Goal: Transaction & Acquisition: Purchase product/service

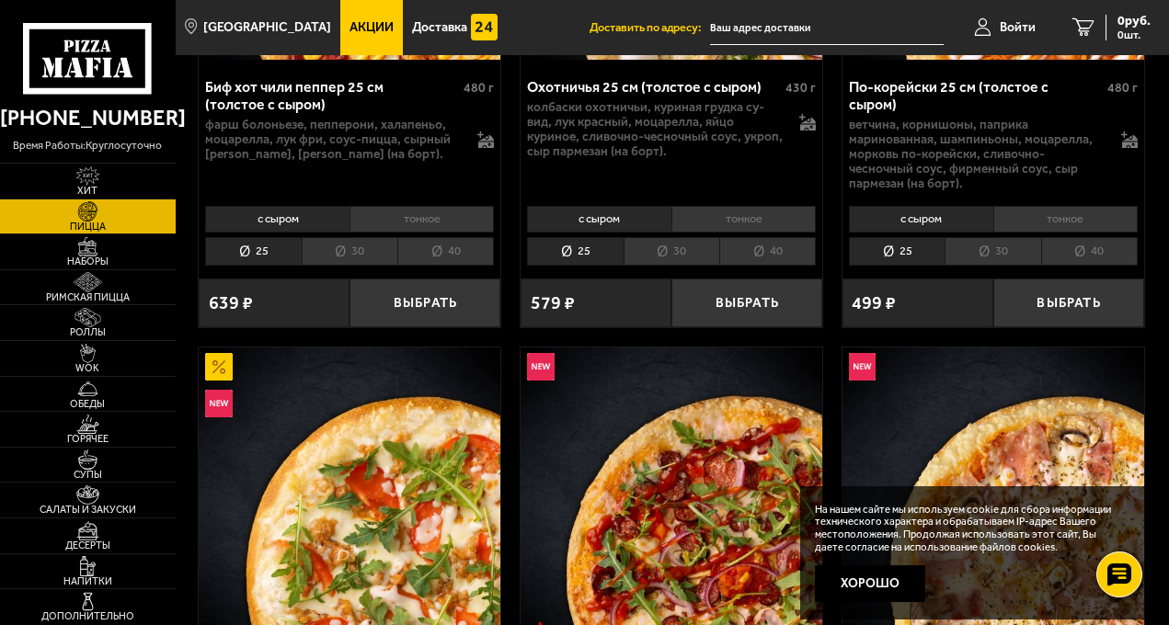
scroll to position [690, 0]
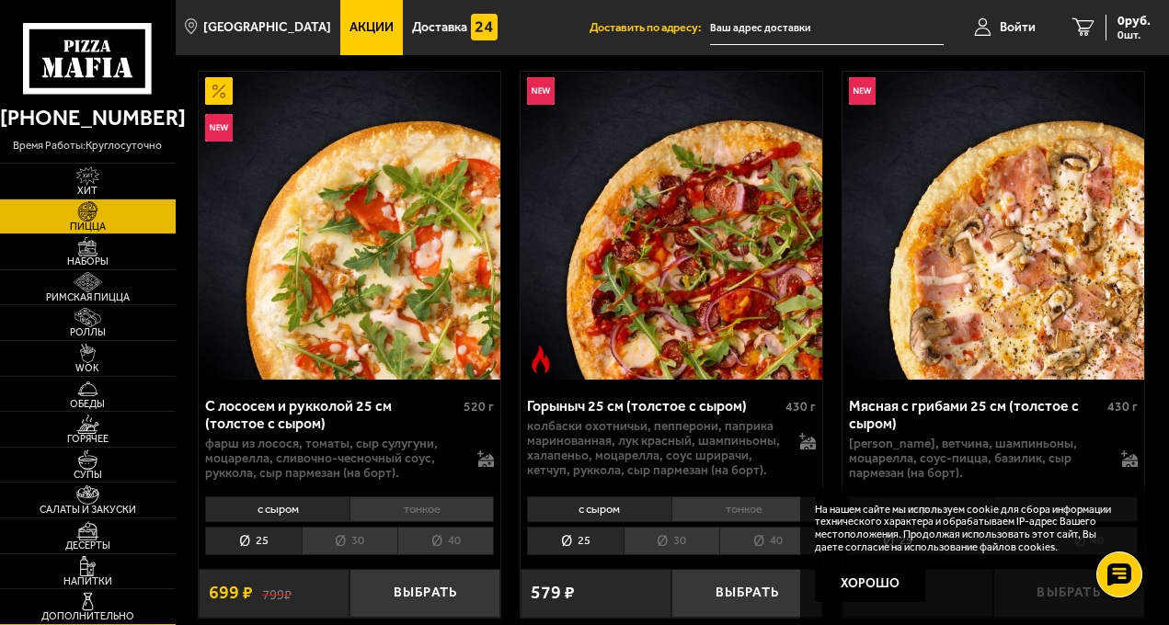
click at [107, 601] on img at bounding box center [87, 601] width 47 height 19
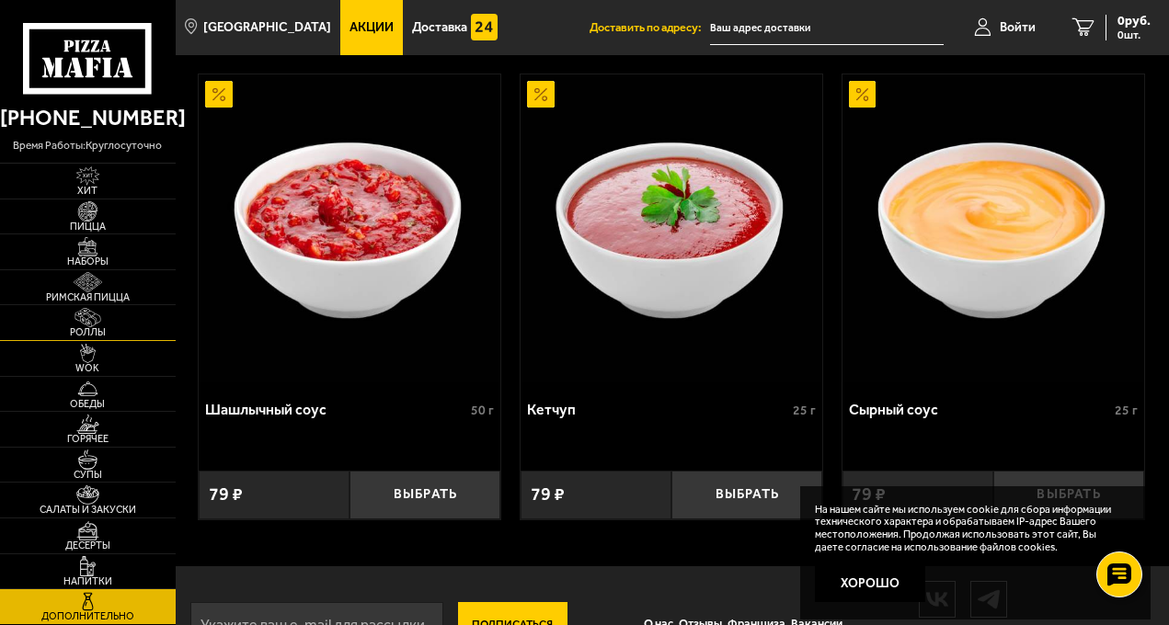
scroll to position [1673, 0]
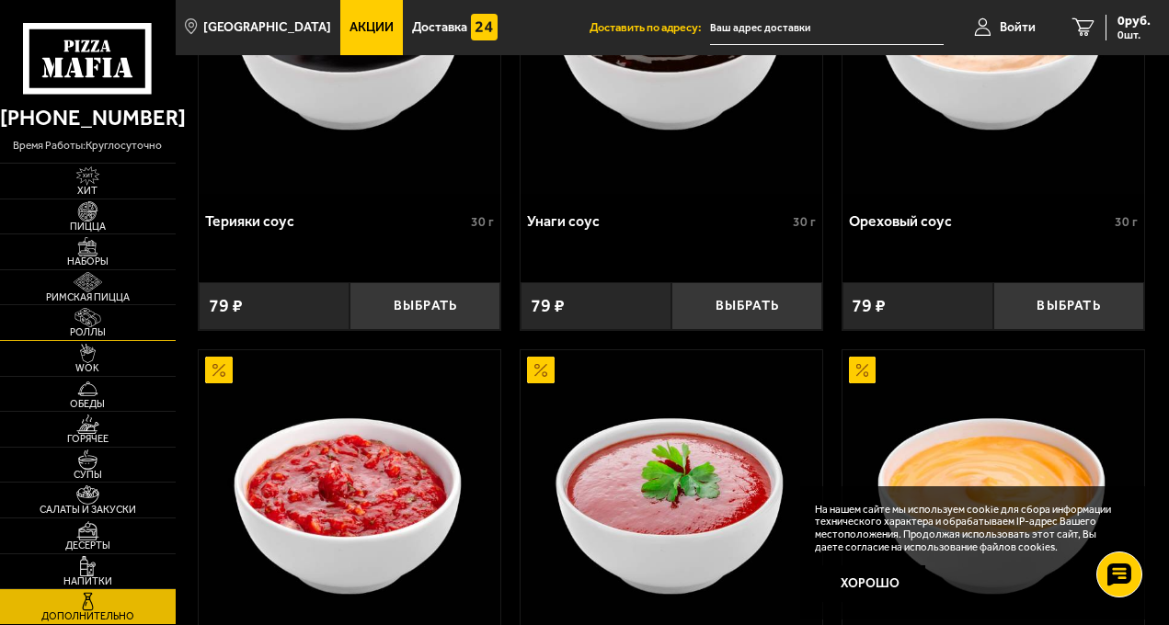
click at [123, 307] on link "Роллы" at bounding box center [88, 322] width 176 height 35
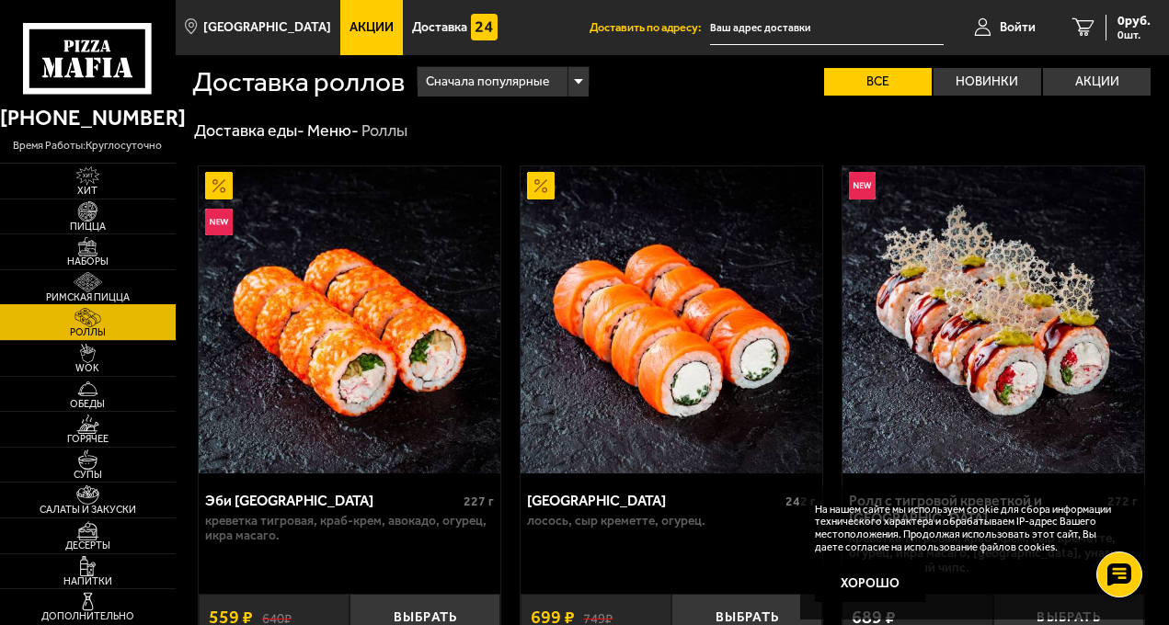
click at [119, 293] on span "Римская пицца" at bounding box center [88, 297] width 176 height 10
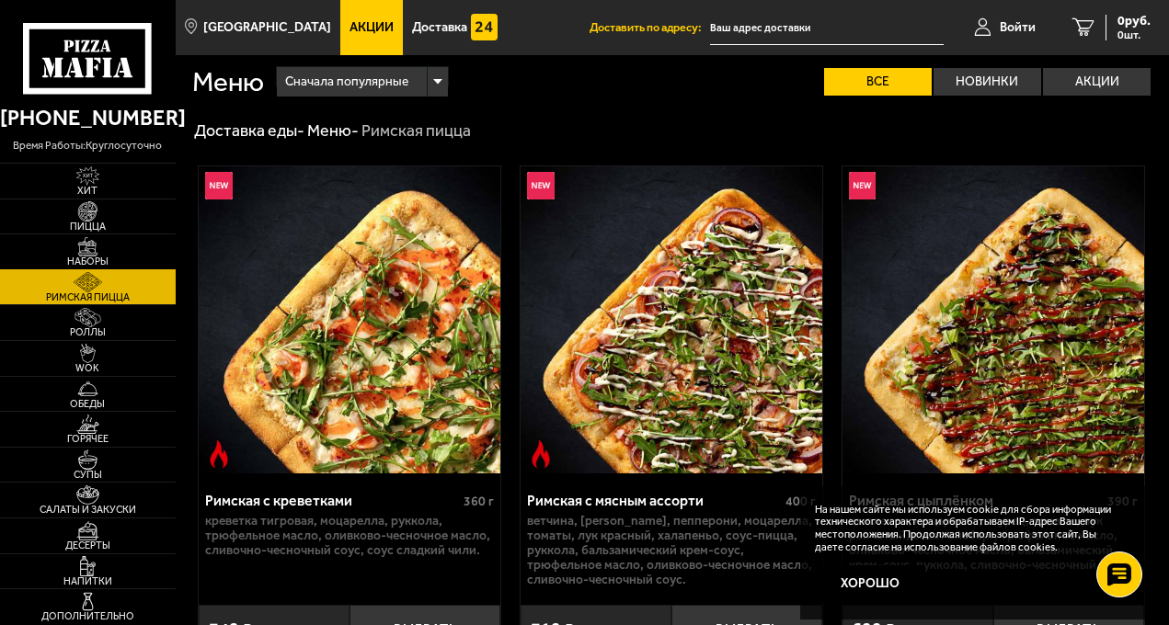
click at [116, 251] on link "Наборы" at bounding box center [88, 251] width 176 height 35
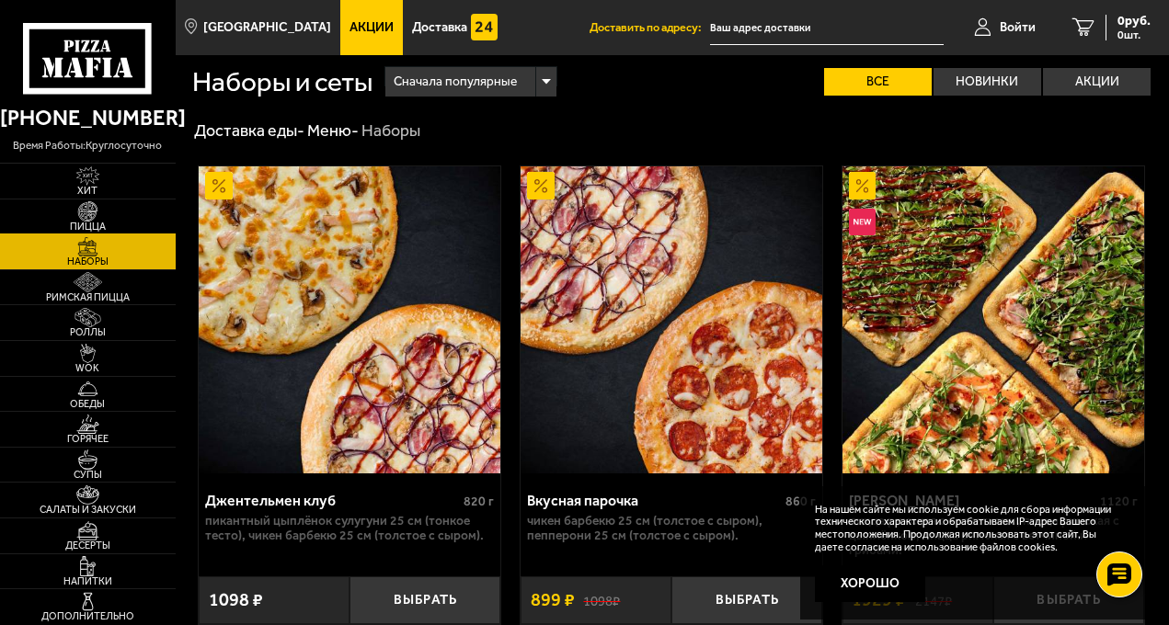
click at [107, 211] on img at bounding box center [87, 210] width 47 height 19
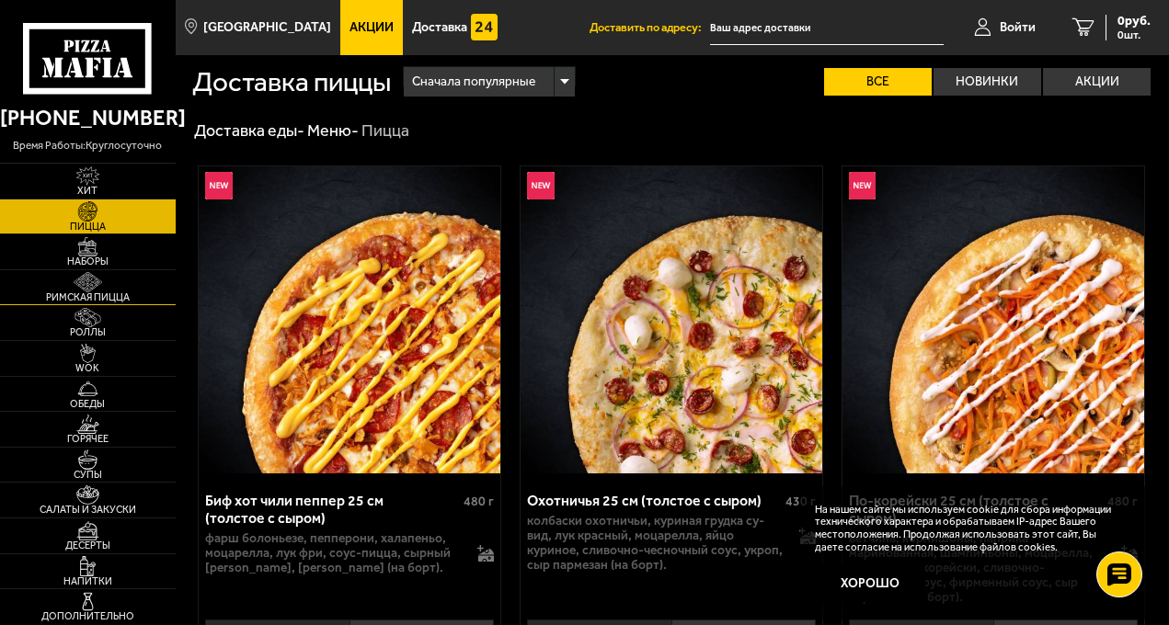
click at [94, 283] on img at bounding box center [87, 281] width 47 height 19
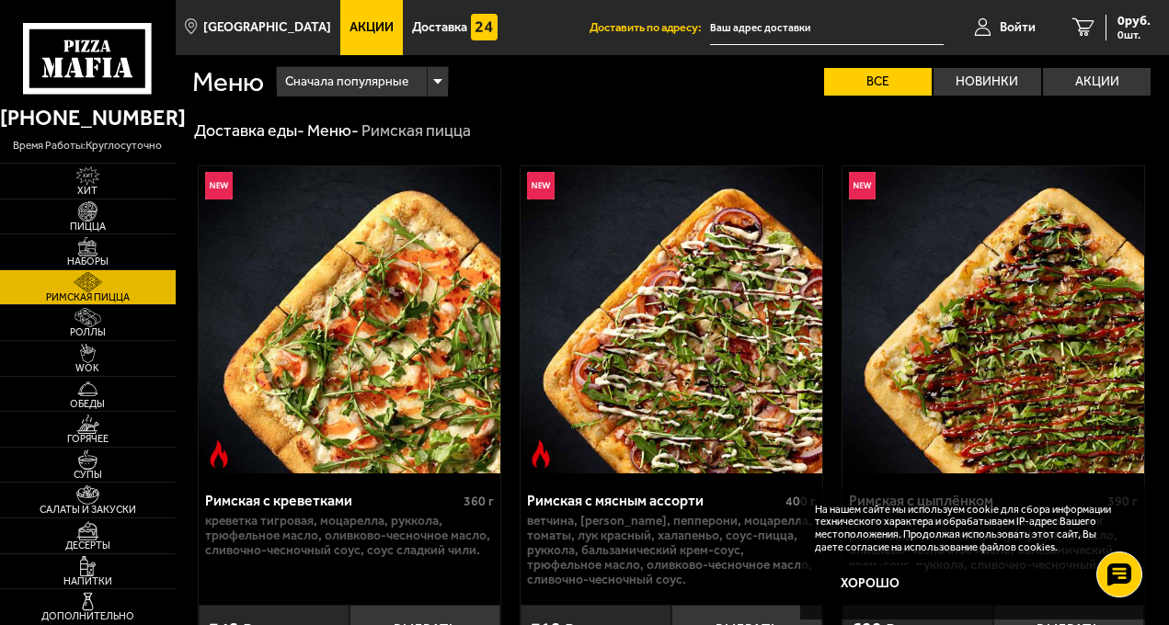
scroll to position [138, 0]
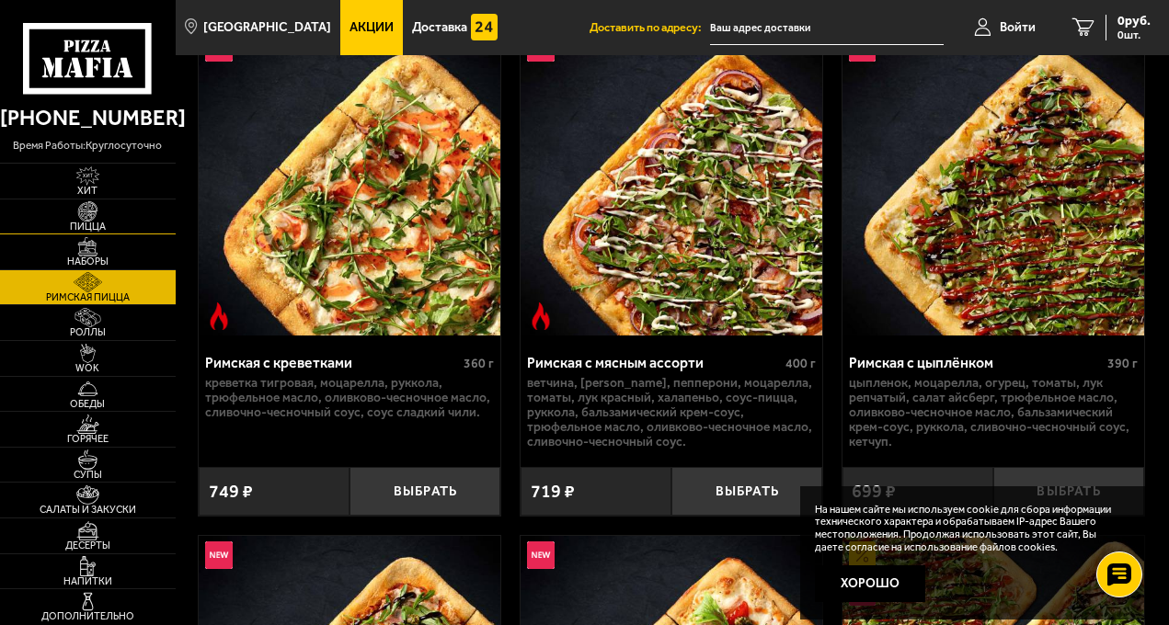
click at [116, 230] on span "Пицца" at bounding box center [88, 227] width 176 height 10
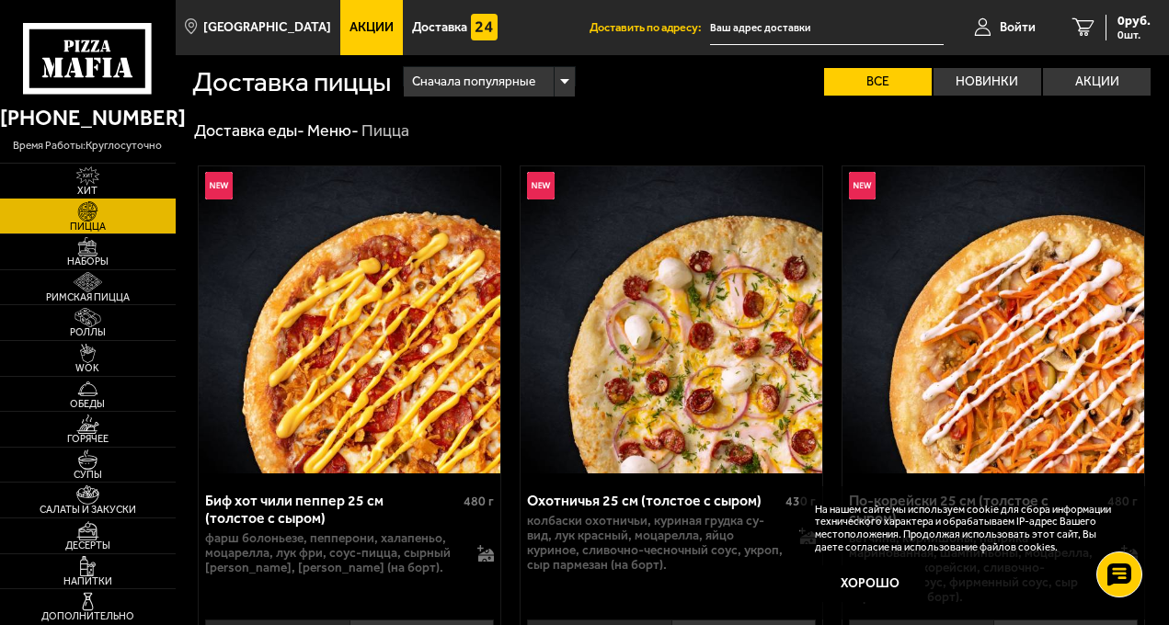
click at [107, 180] on img at bounding box center [87, 175] width 47 height 19
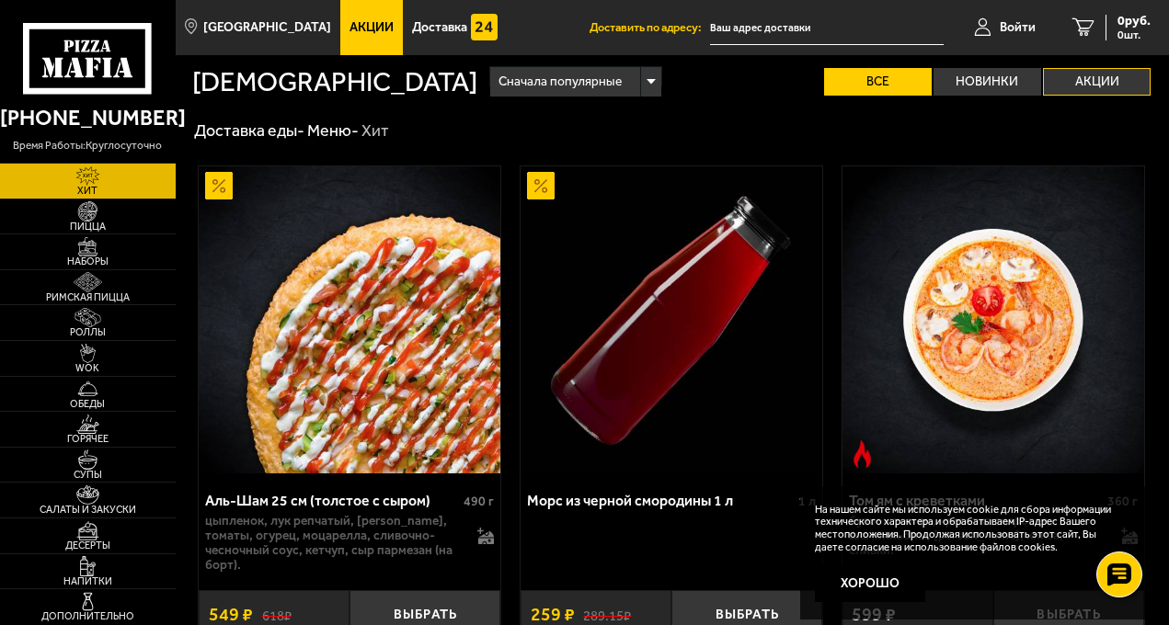
click at [1082, 82] on label "Акции" at bounding box center [1097, 82] width 108 height 28
click at [0, 0] on input "Акции" at bounding box center [0, 0] width 0 height 0
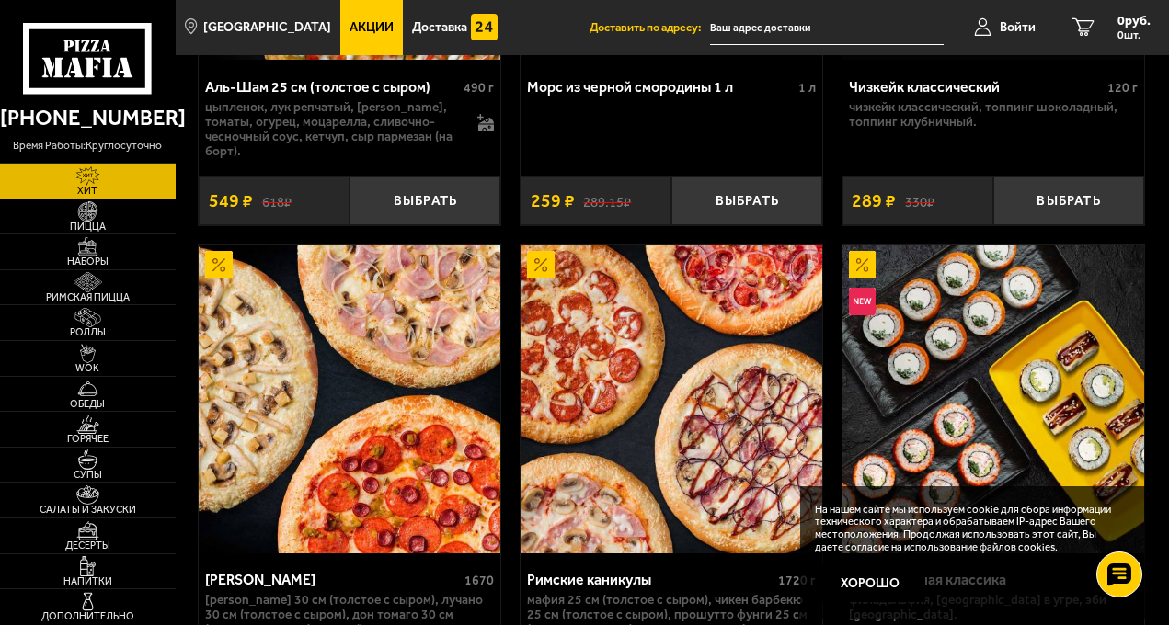
scroll to position [552, 0]
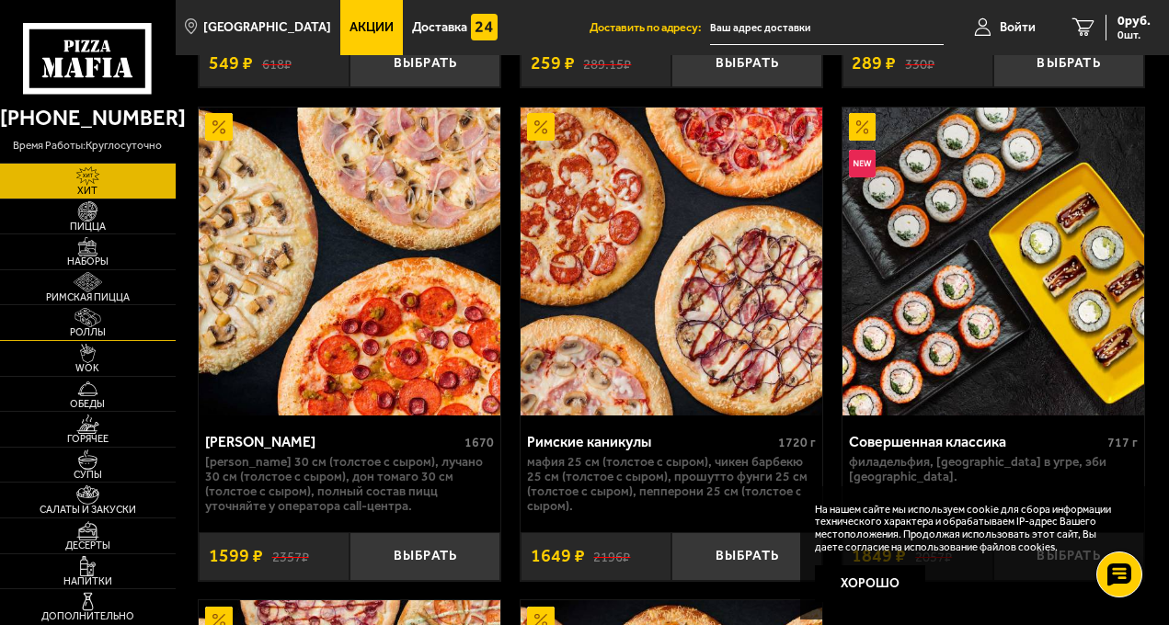
click at [122, 329] on span "Роллы" at bounding box center [88, 332] width 176 height 10
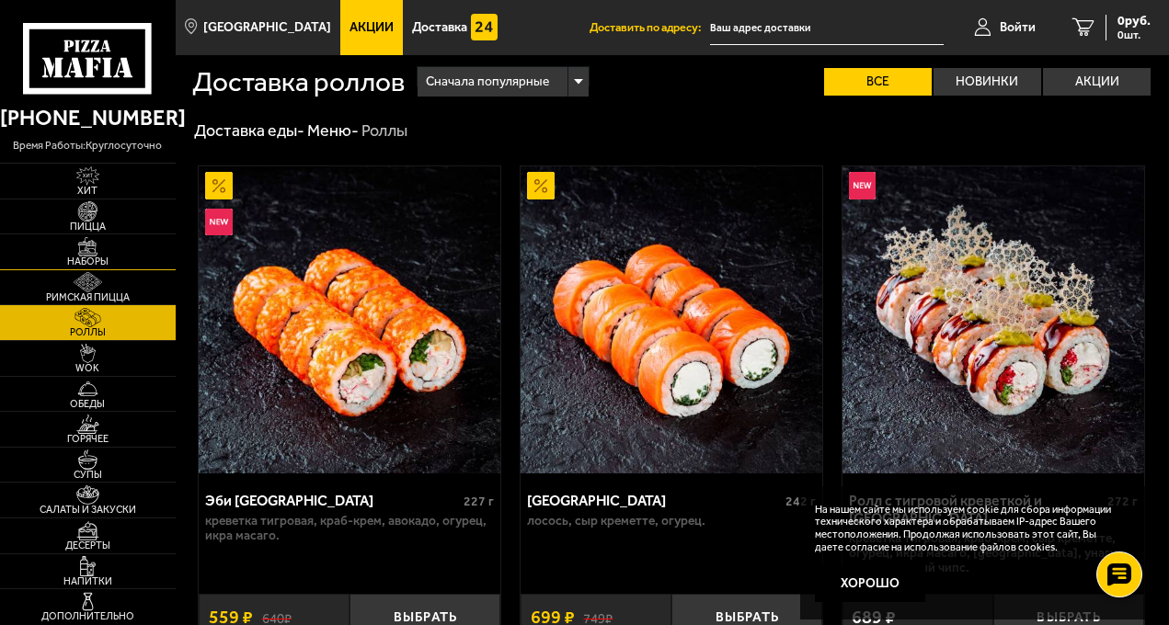
click at [111, 245] on img at bounding box center [87, 246] width 47 height 19
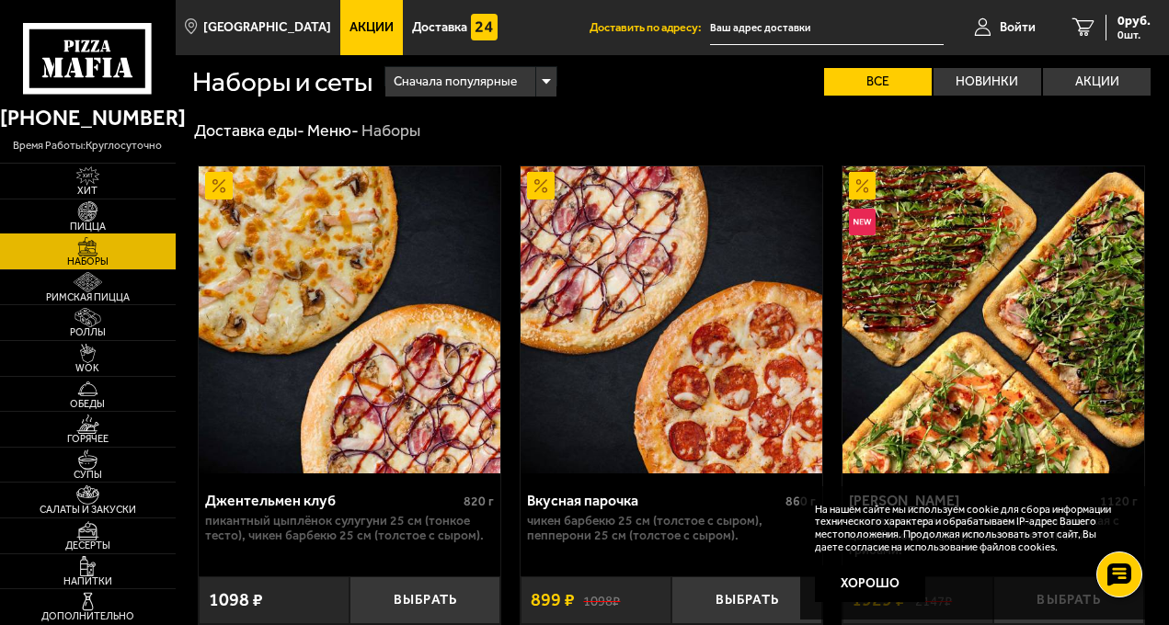
click at [112, 225] on span "Пицца" at bounding box center [88, 227] width 176 height 10
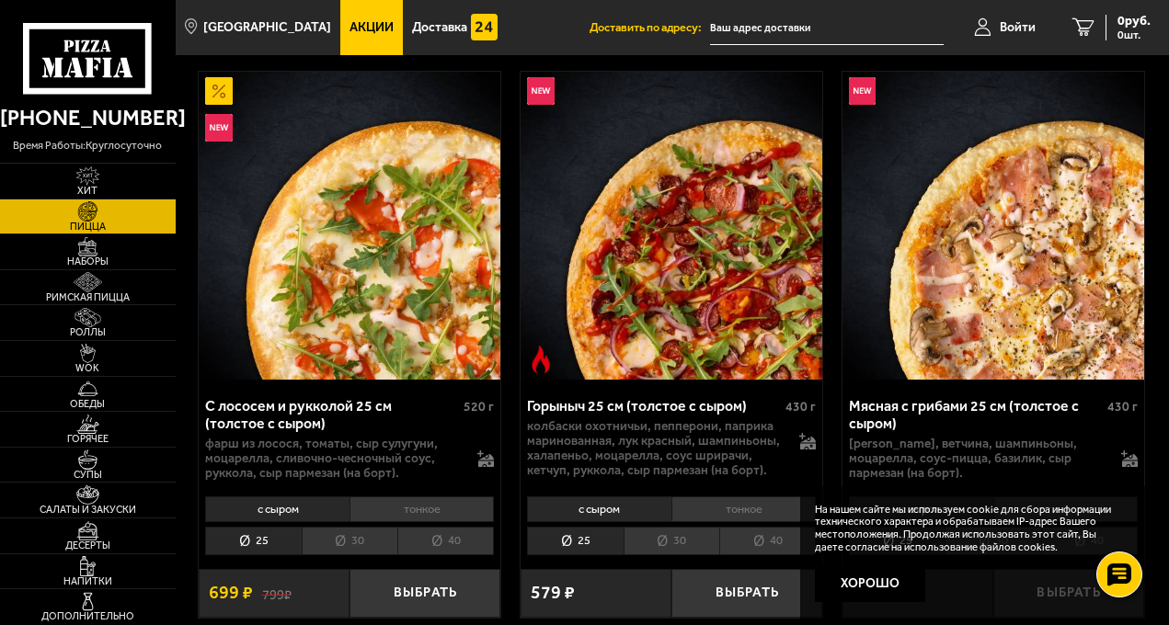
scroll to position [827, 0]
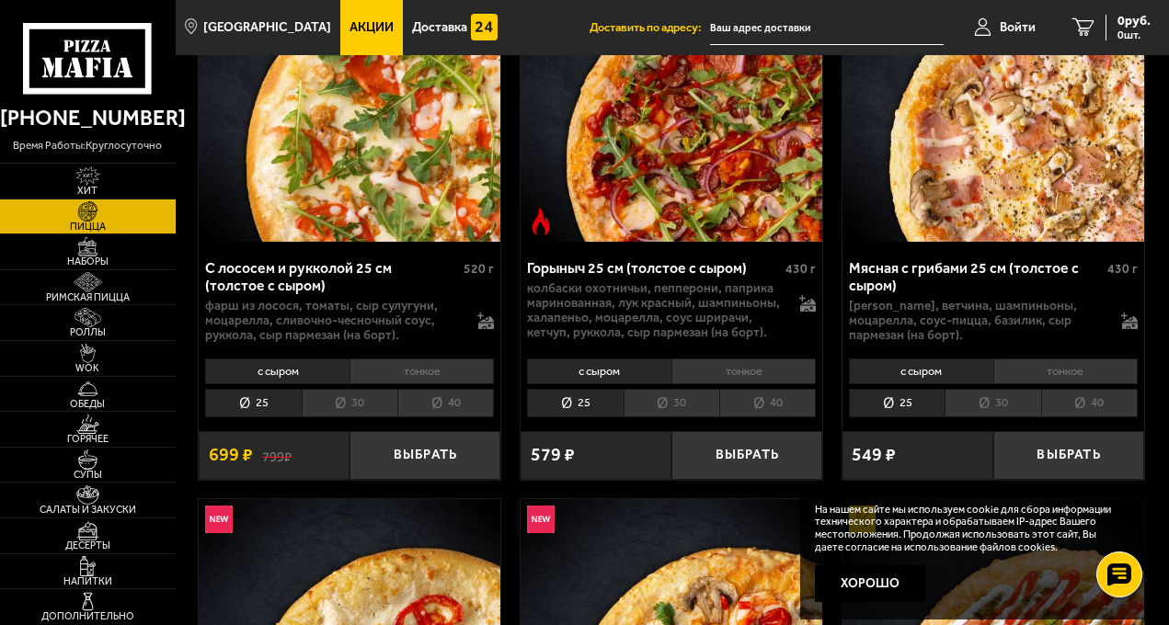
click at [656, 404] on li "30" at bounding box center [671, 403] width 96 height 29
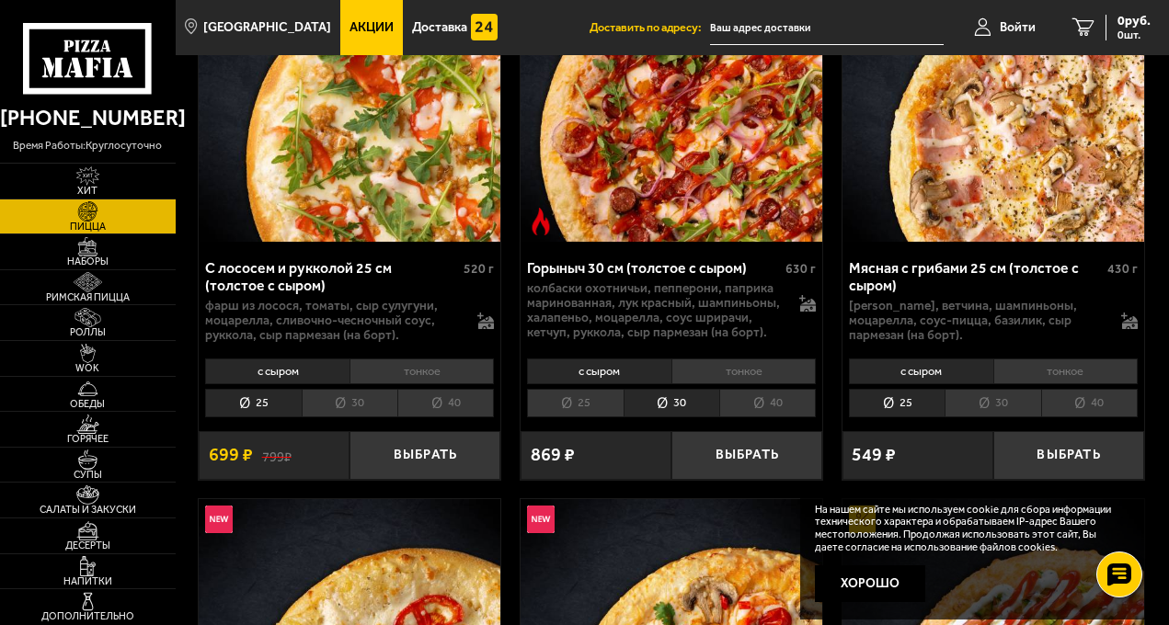
click at [758, 417] on li "40" at bounding box center [767, 403] width 97 height 29
click at [713, 403] on li "30" at bounding box center [671, 403] width 96 height 29
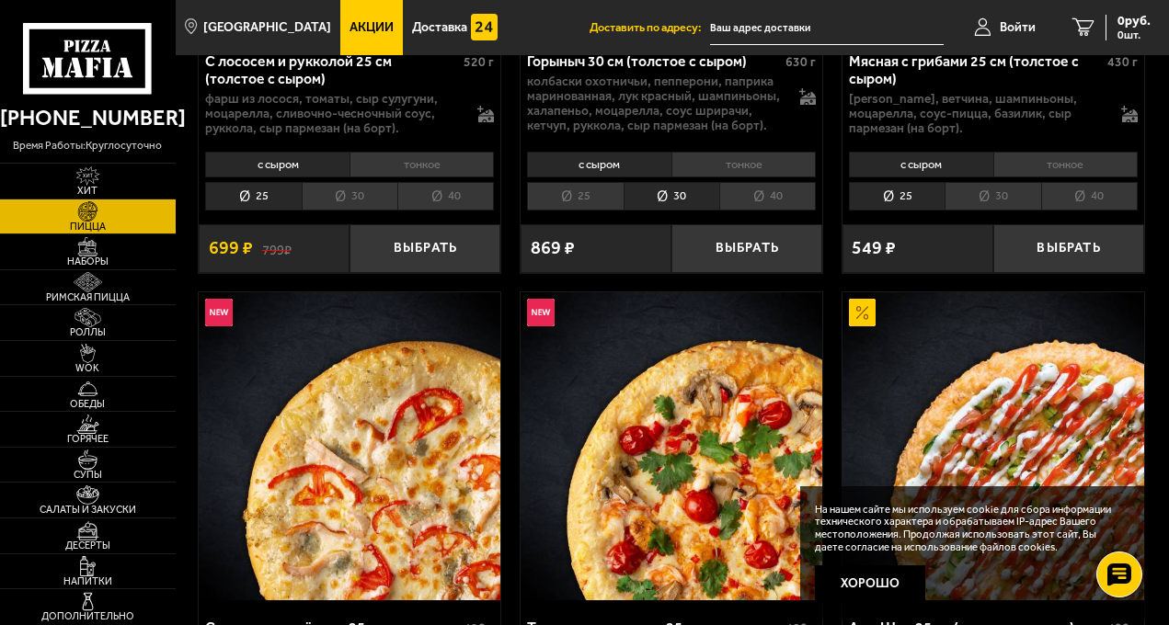
scroll to position [896, 0]
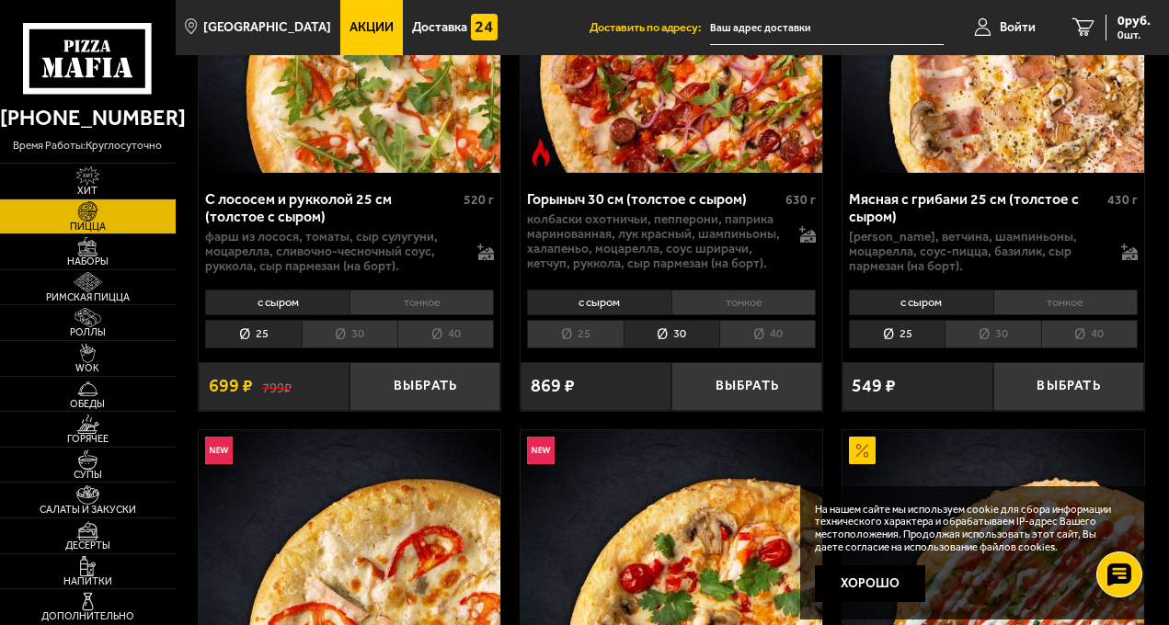
click at [574, 343] on li "25" at bounding box center [575, 334] width 96 height 29
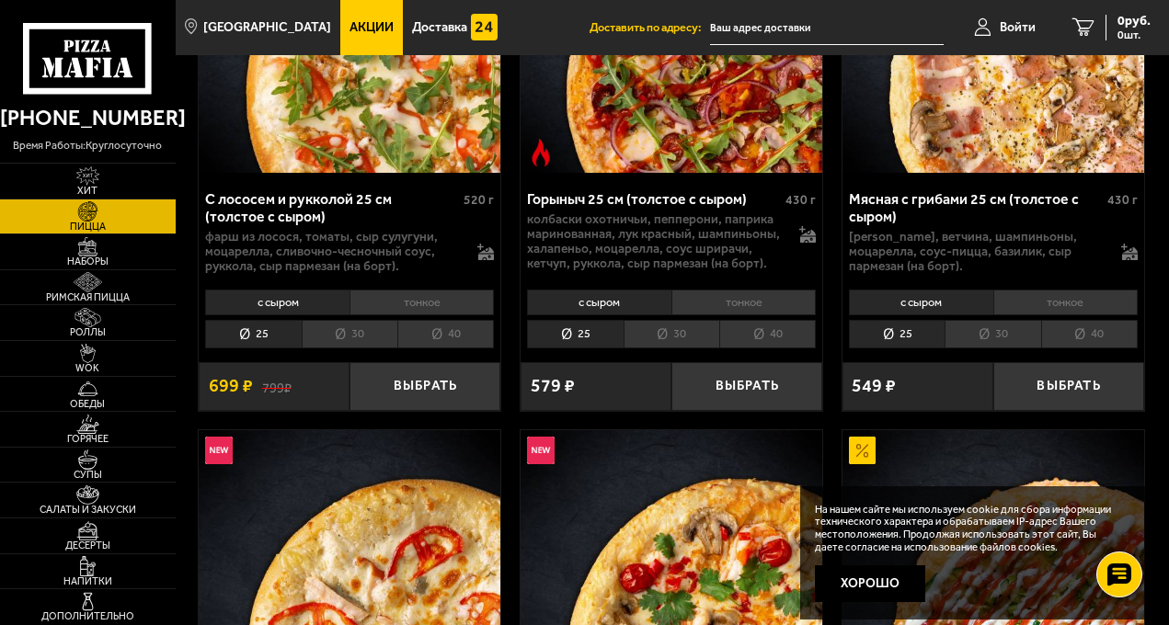
click at [633, 345] on li "30" at bounding box center [671, 334] width 96 height 29
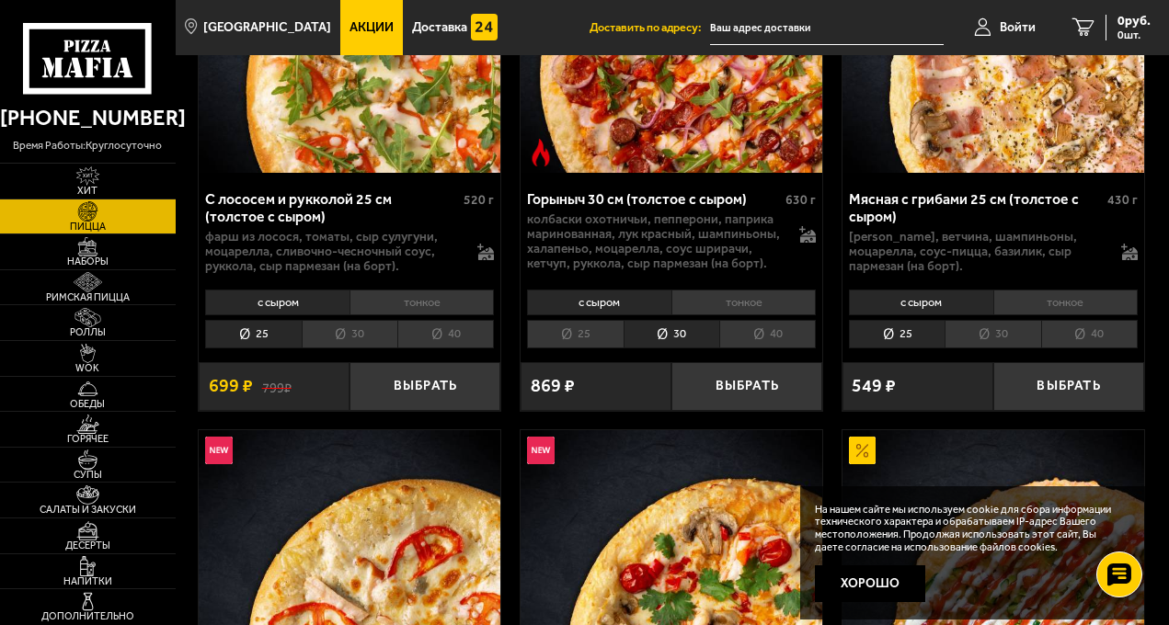
click at [608, 337] on li "25" at bounding box center [575, 334] width 96 height 29
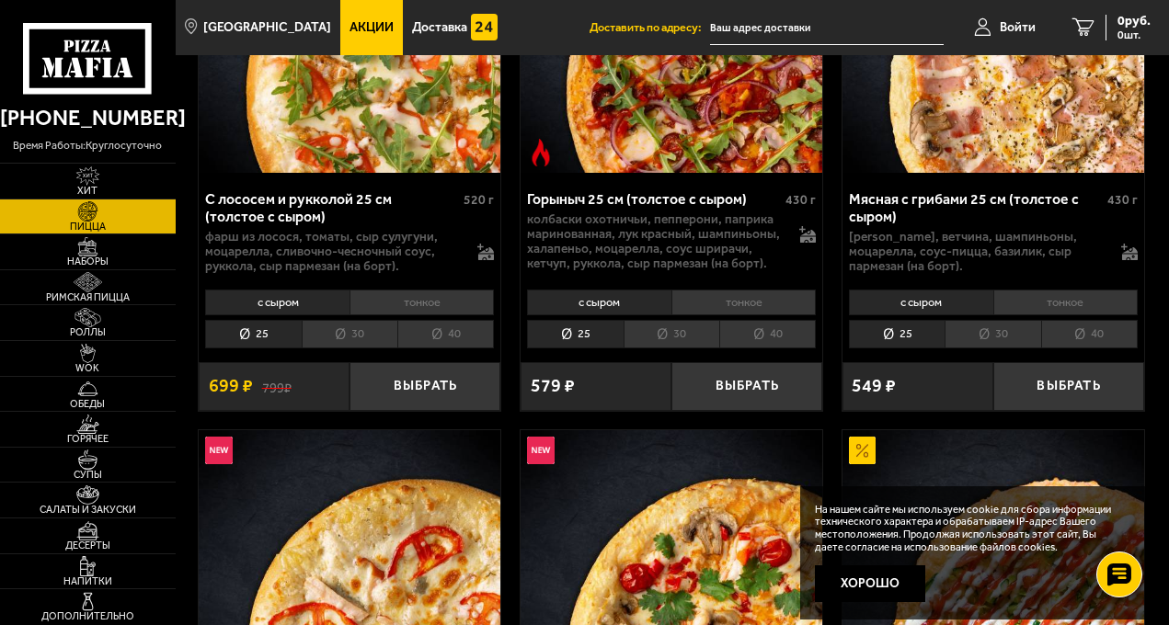
click at [647, 340] on li "30" at bounding box center [671, 334] width 96 height 29
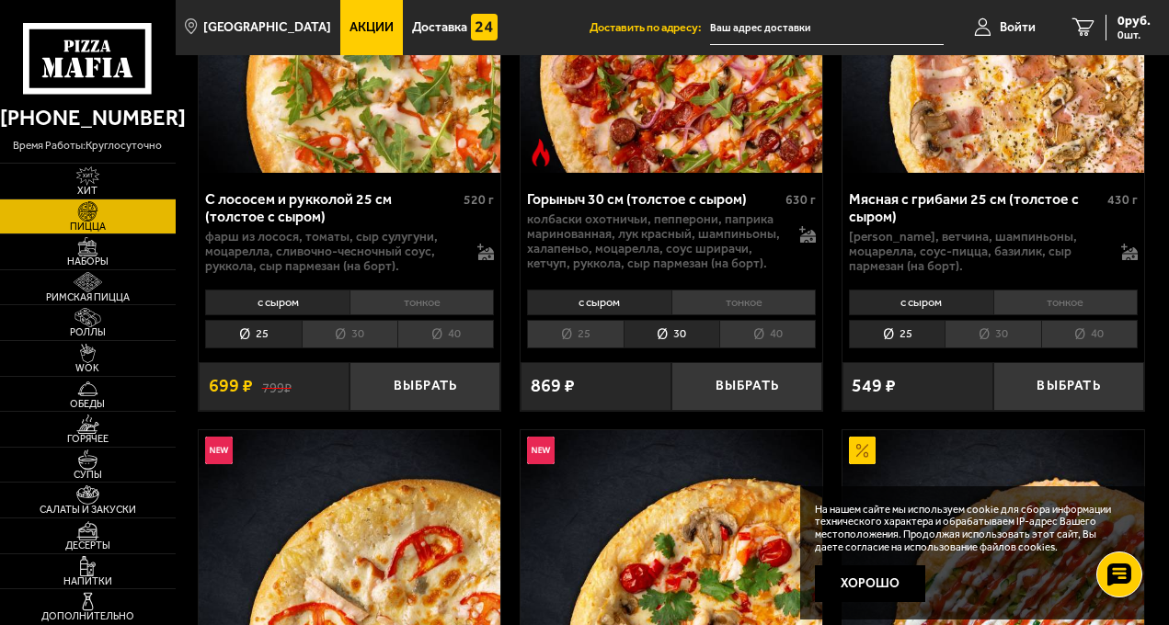
click at [742, 335] on li "40" at bounding box center [767, 334] width 97 height 29
click at [708, 337] on li "30" at bounding box center [671, 334] width 96 height 29
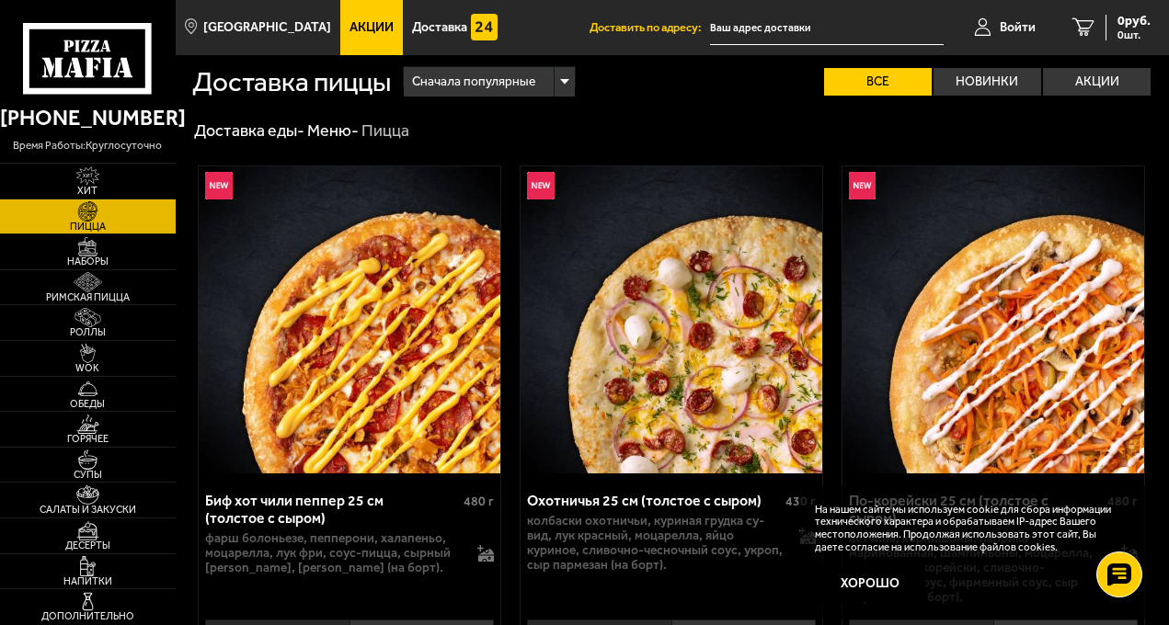
scroll to position [138, 0]
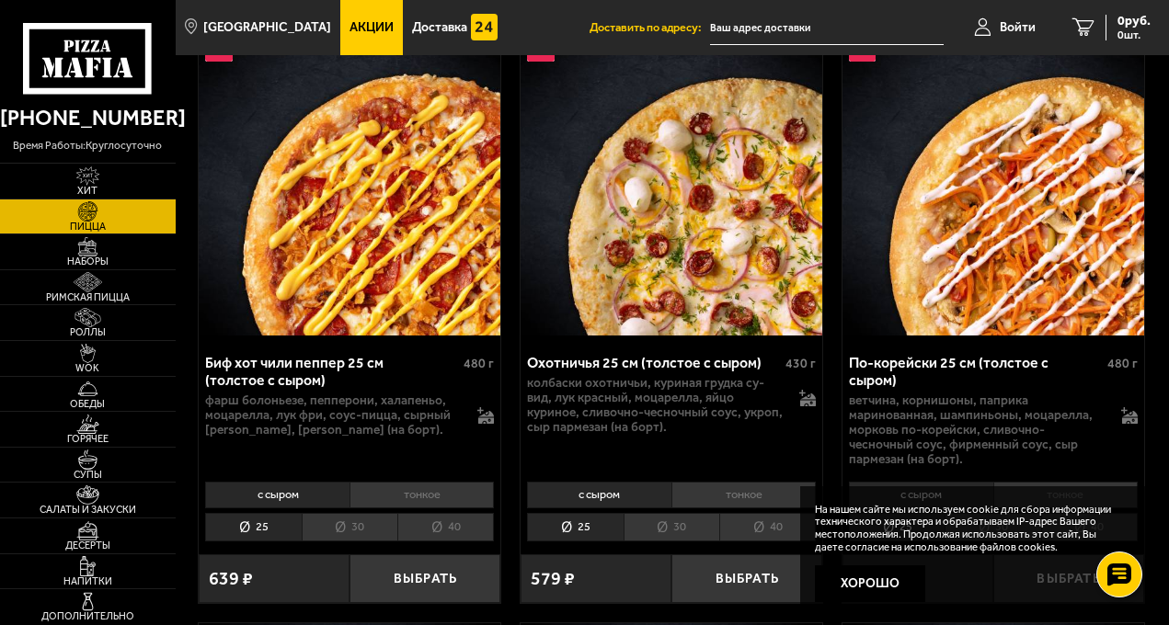
click at [354, 514] on div "с сыром тонкое 25 30 40 Топпинги" at bounding box center [350, 511] width 302 height 70
click at [359, 525] on li "30" at bounding box center [350, 527] width 96 height 29
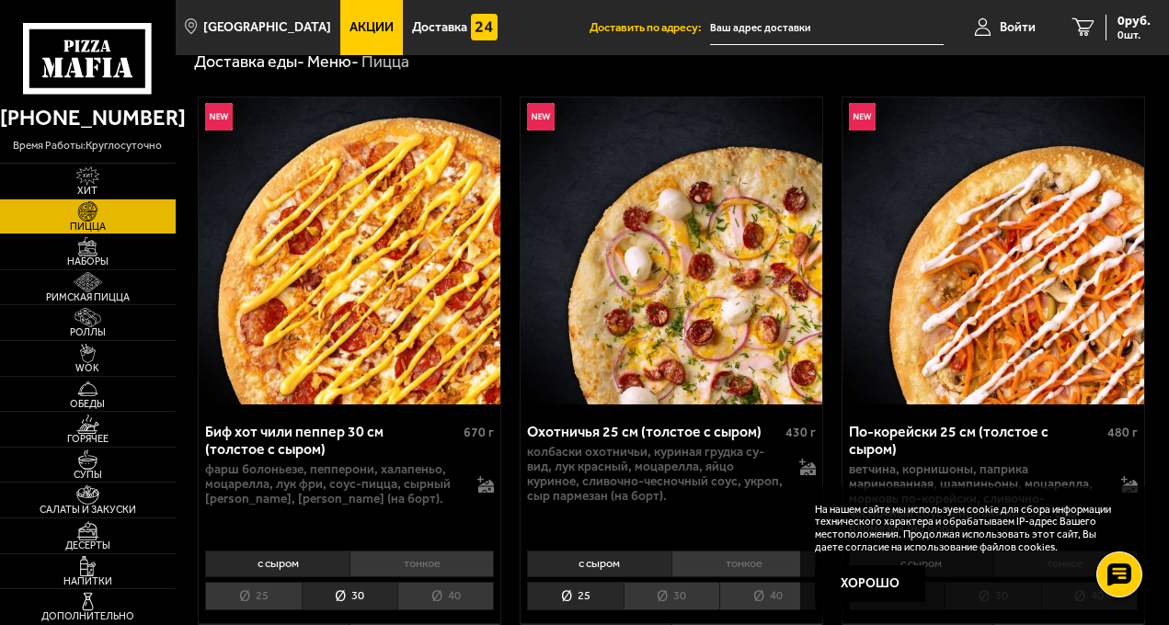
scroll to position [0, 0]
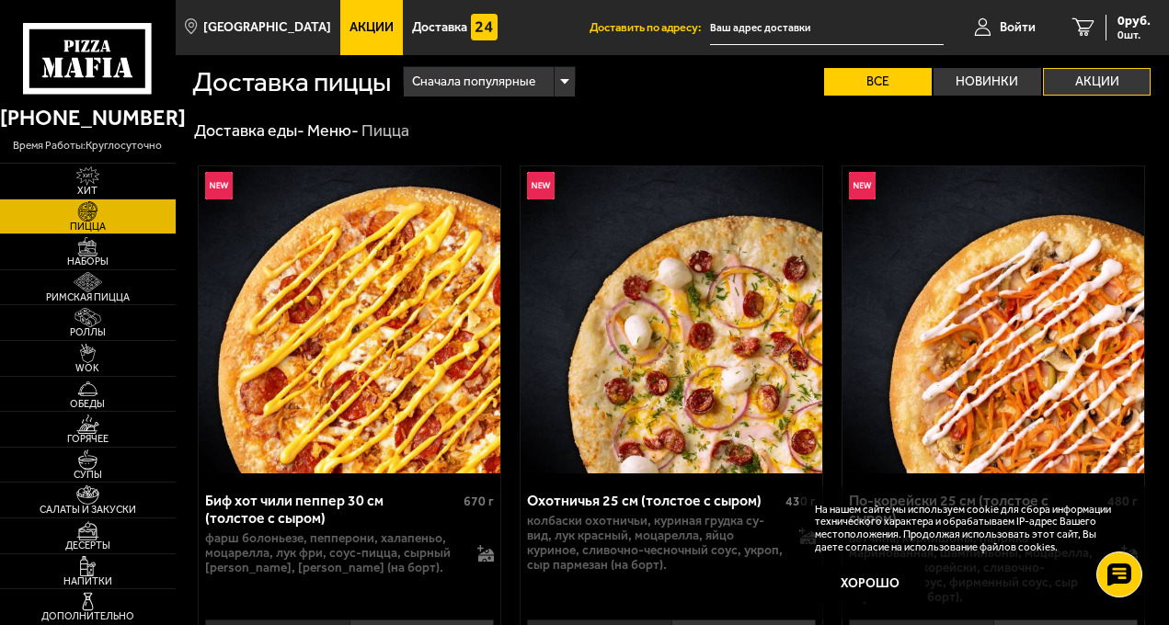
click at [1085, 86] on label "Акции" at bounding box center [1097, 82] width 108 height 28
click at [0, 0] on input "Акции" at bounding box center [0, 0] width 0 height 0
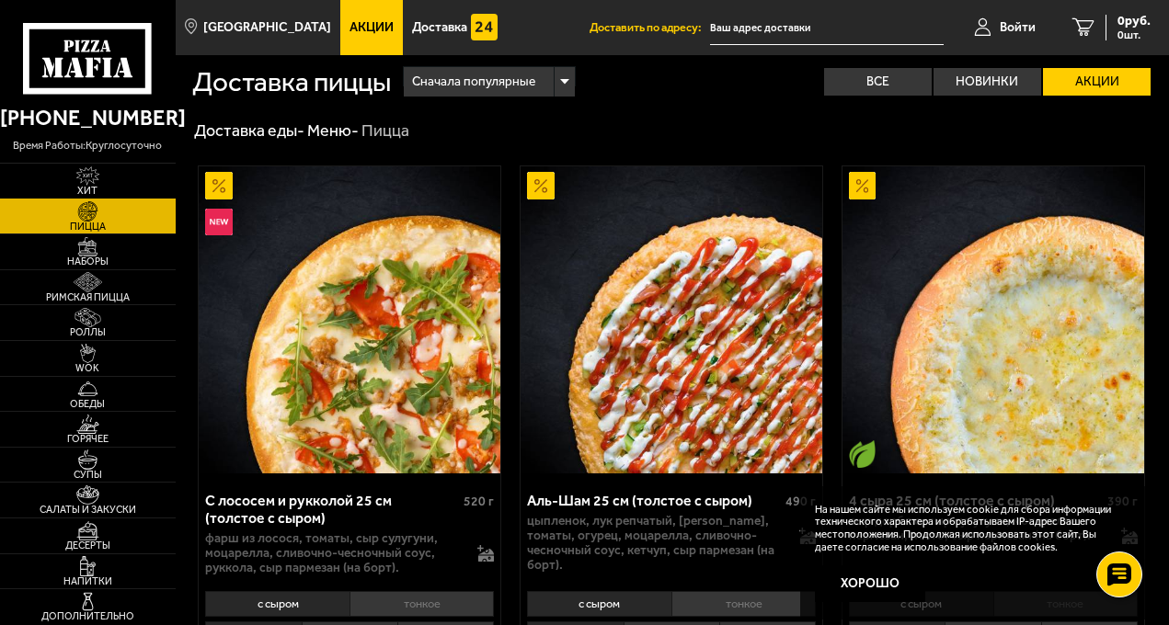
click at [109, 180] on img at bounding box center [87, 175] width 47 height 19
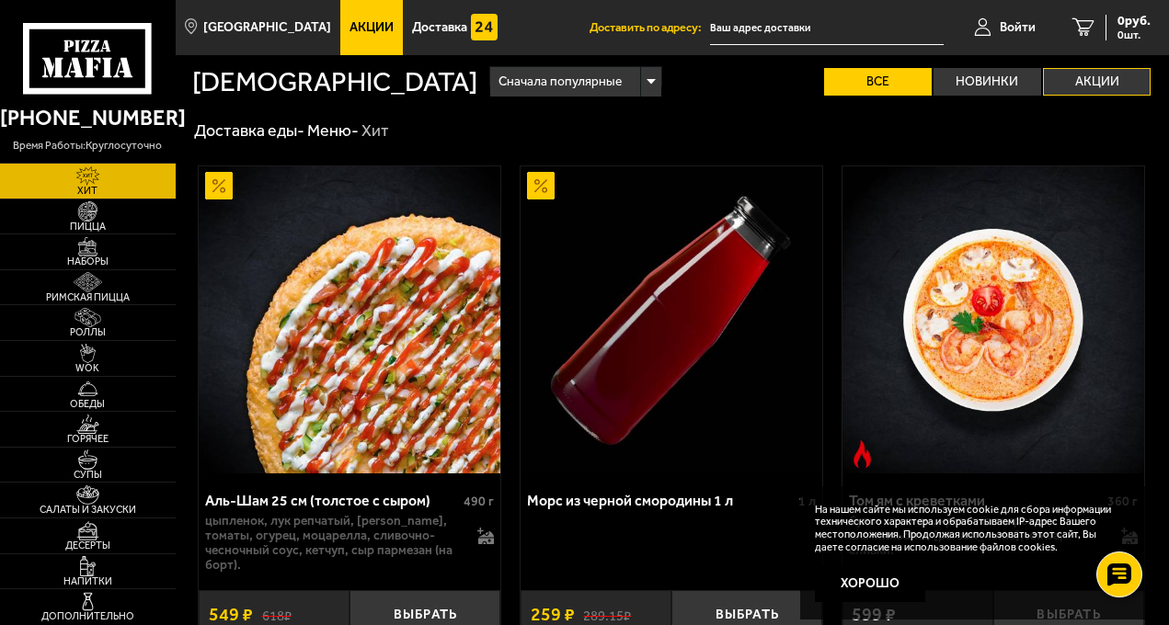
click at [1082, 70] on label "Акции" at bounding box center [1097, 82] width 108 height 28
click at [0, 0] on input "Акции" at bounding box center [0, 0] width 0 height 0
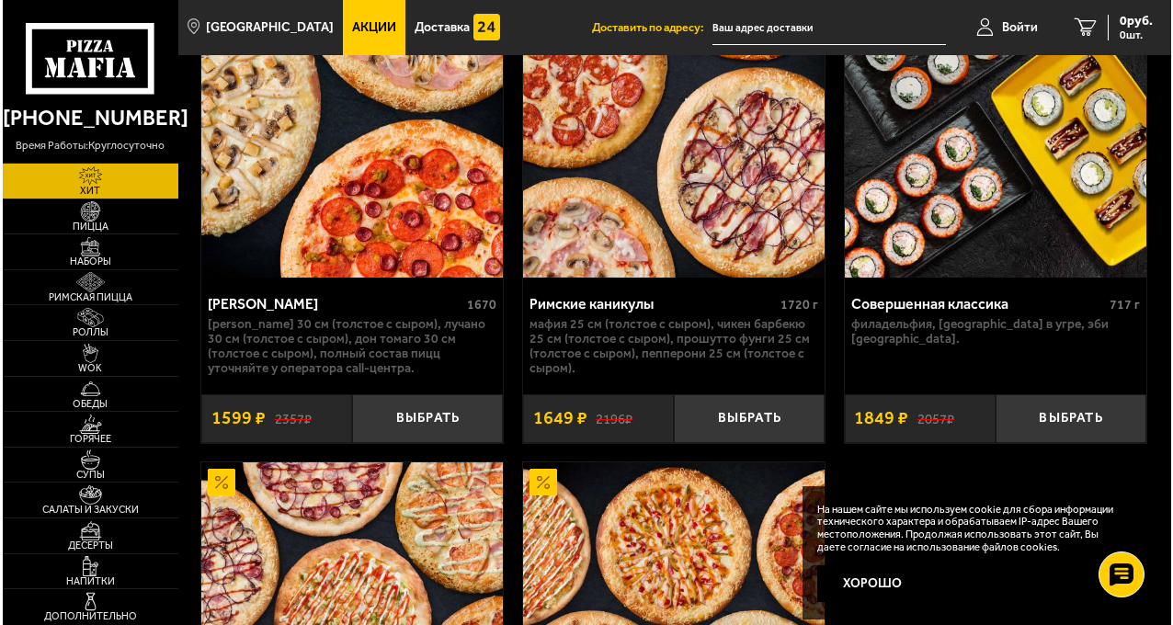
scroll to position [621, 0]
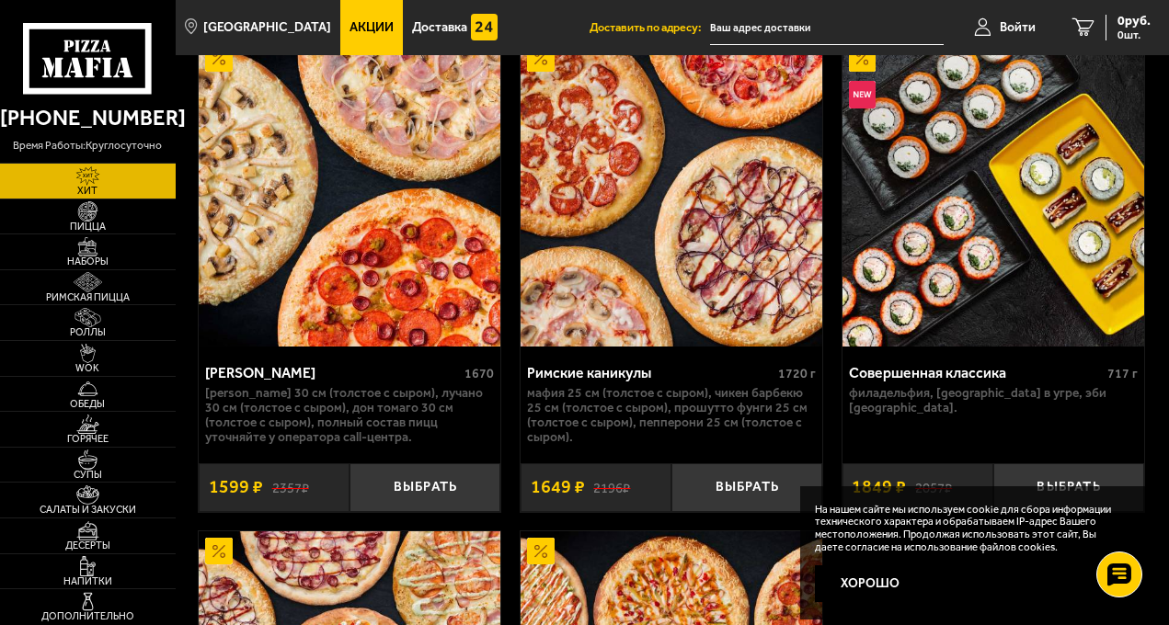
click at [691, 304] on img at bounding box center [671, 193] width 302 height 308
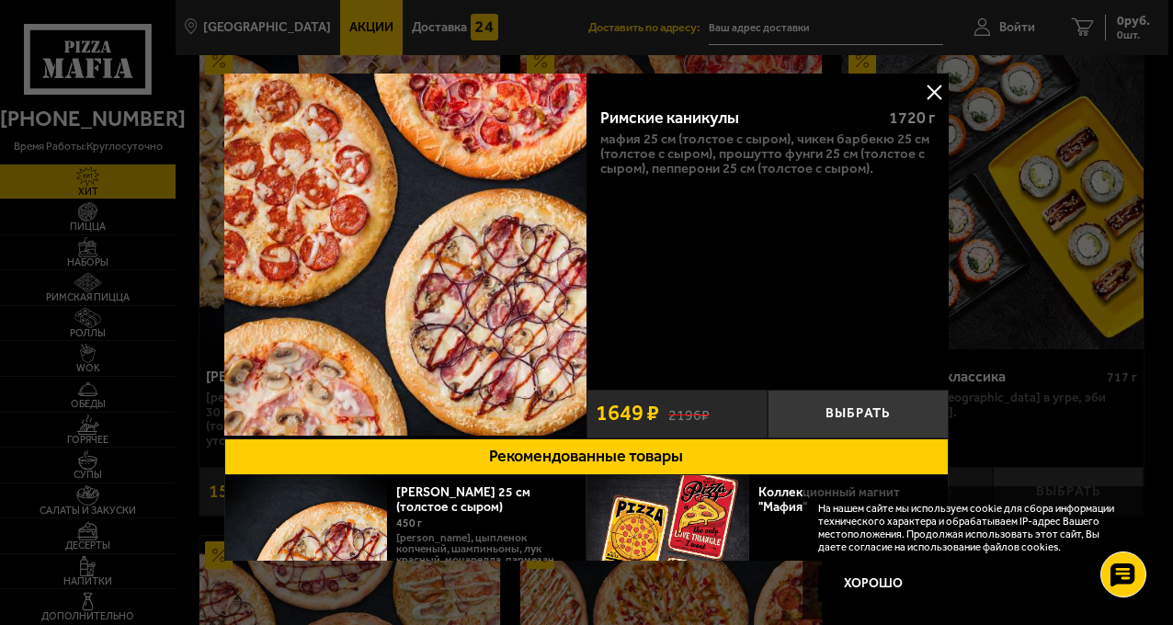
click at [927, 94] on button at bounding box center [935, 92] width 28 height 28
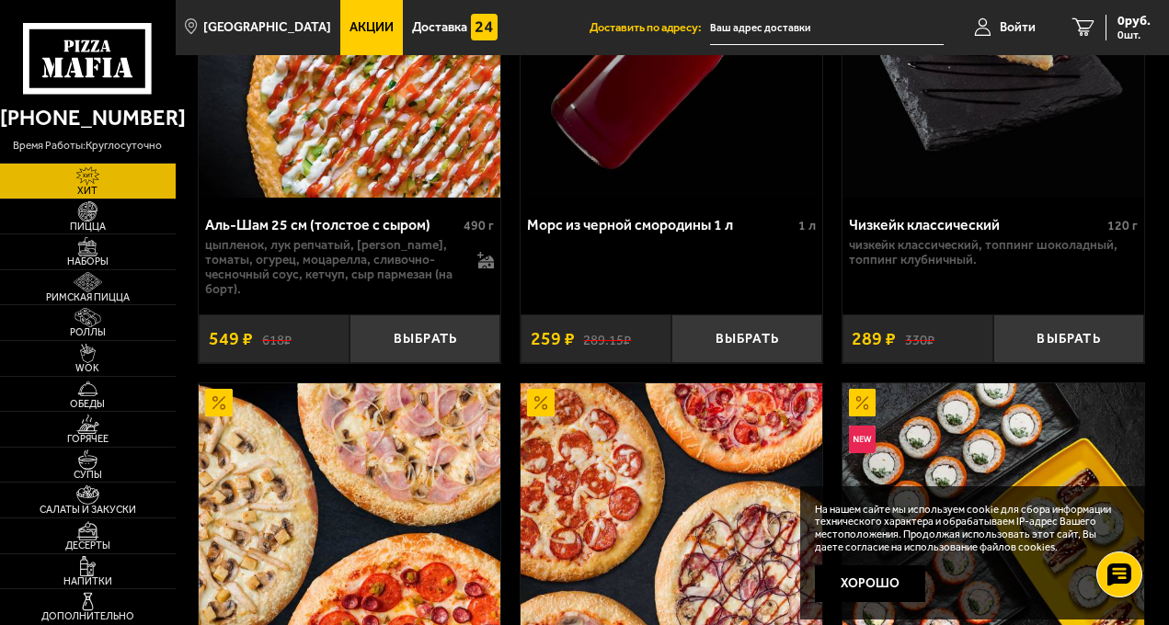
scroll to position [552, 0]
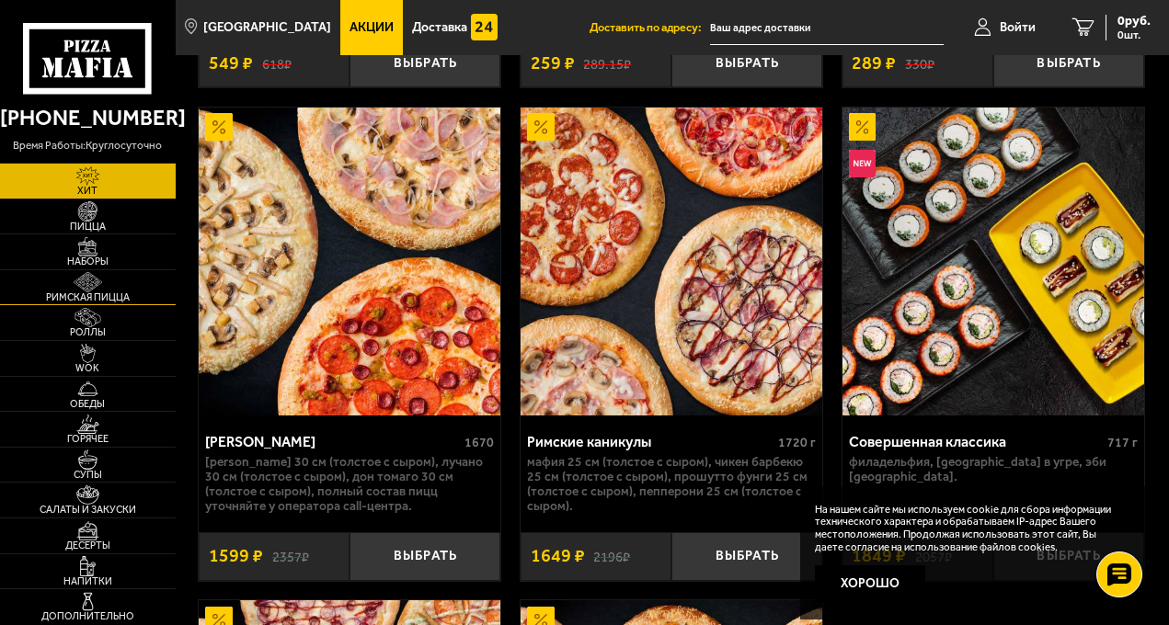
click at [120, 280] on link "Римская пицца" at bounding box center [88, 287] width 176 height 35
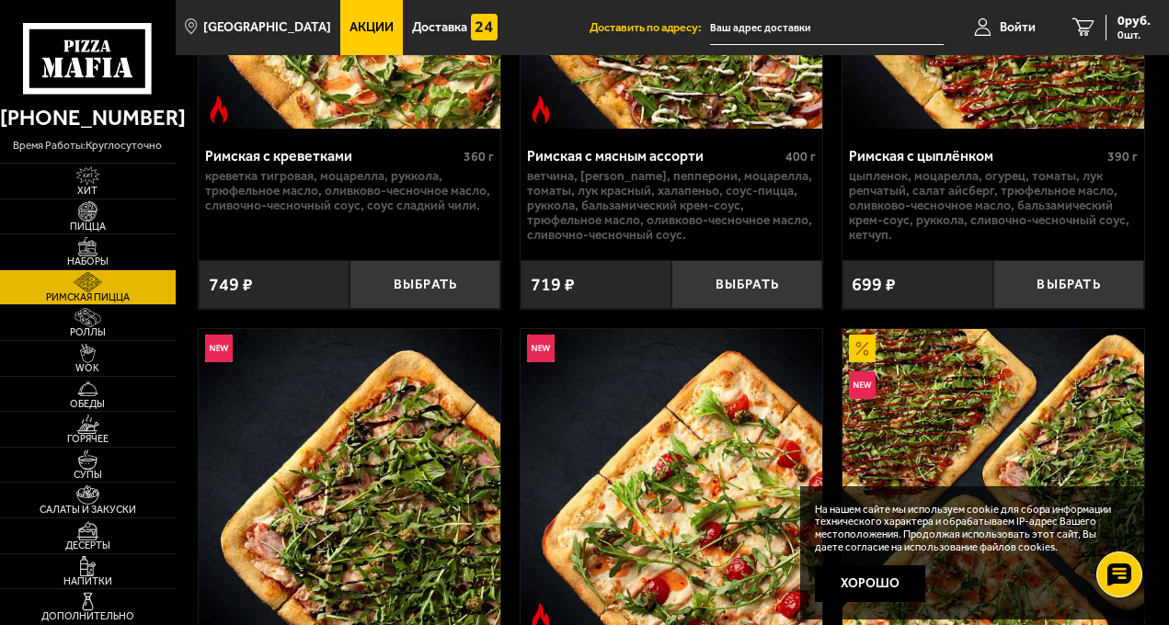
scroll to position [276, 0]
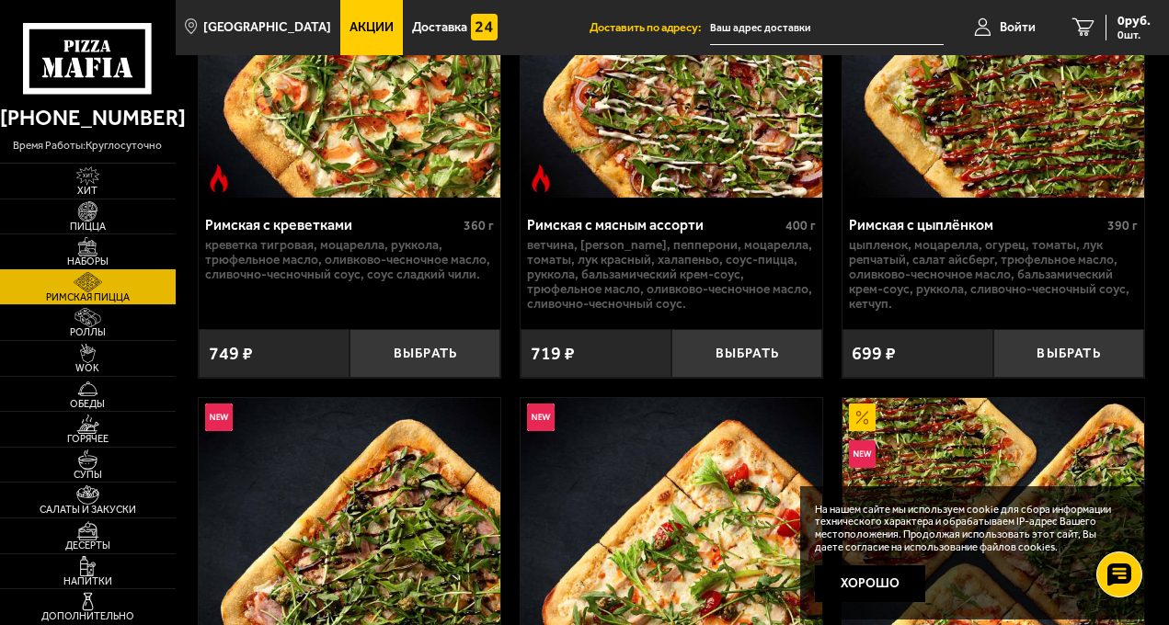
click at [93, 248] on img at bounding box center [87, 246] width 47 height 19
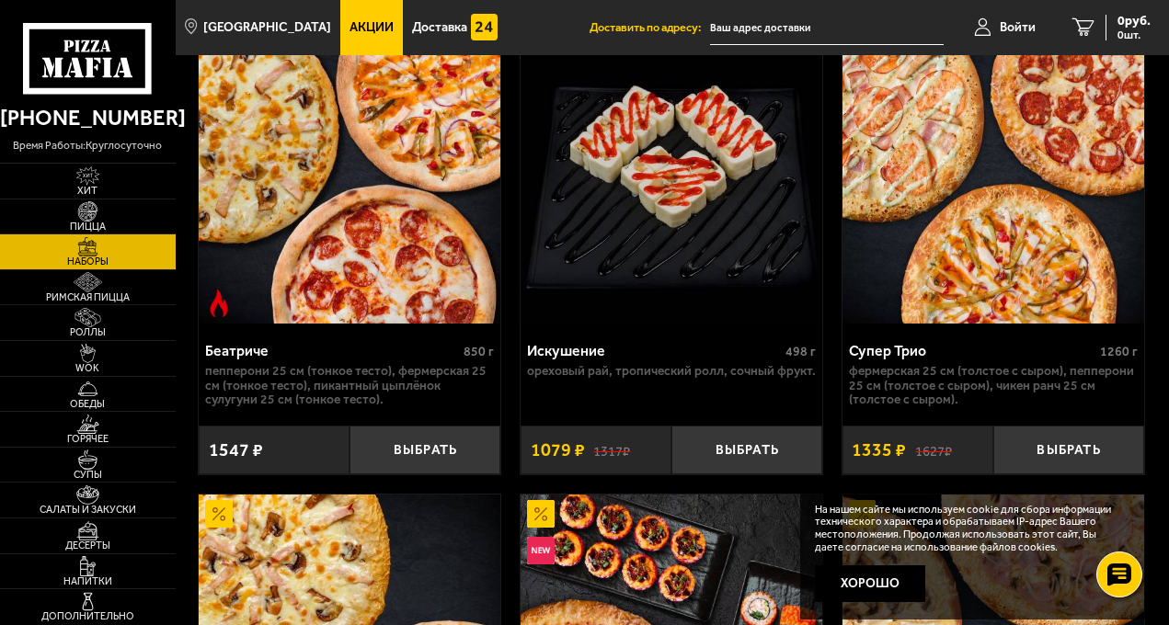
scroll to position [1655, 0]
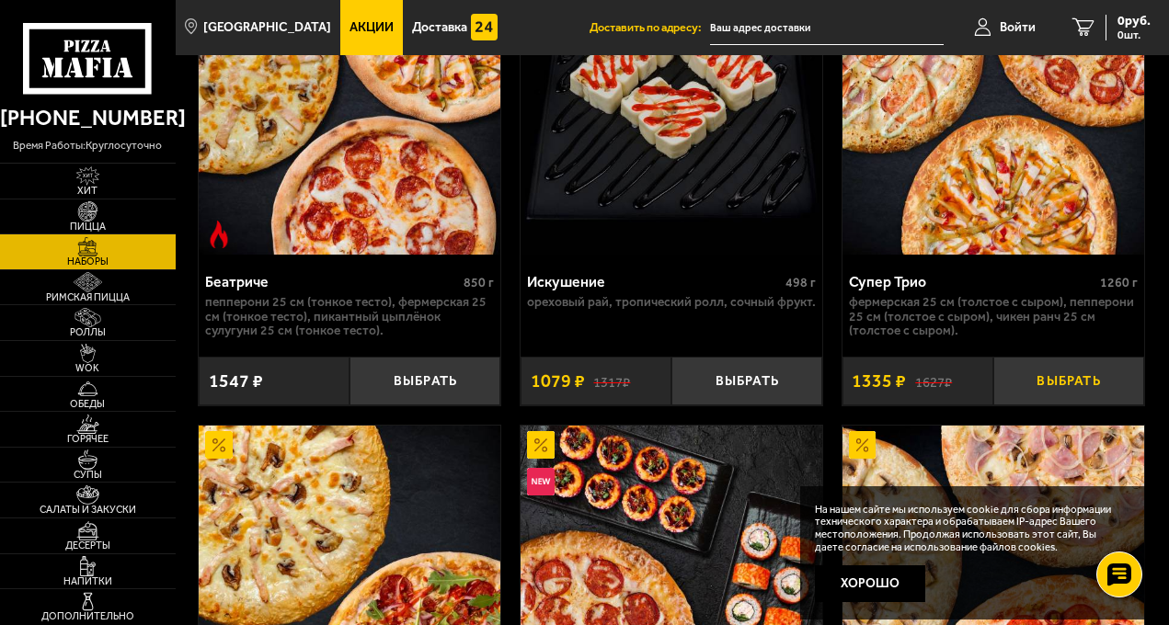
click at [1077, 361] on button "Выбрать" at bounding box center [1068, 381] width 151 height 49
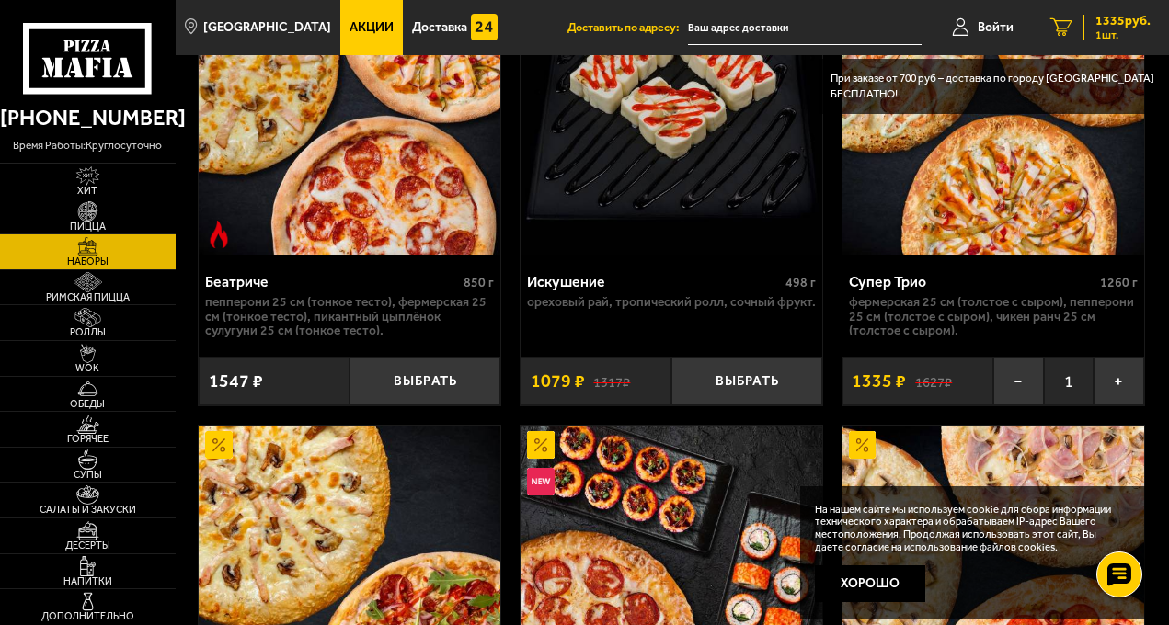
click at [1128, 23] on span "1335 руб." at bounding box center [1122, 21] width 55 height 13
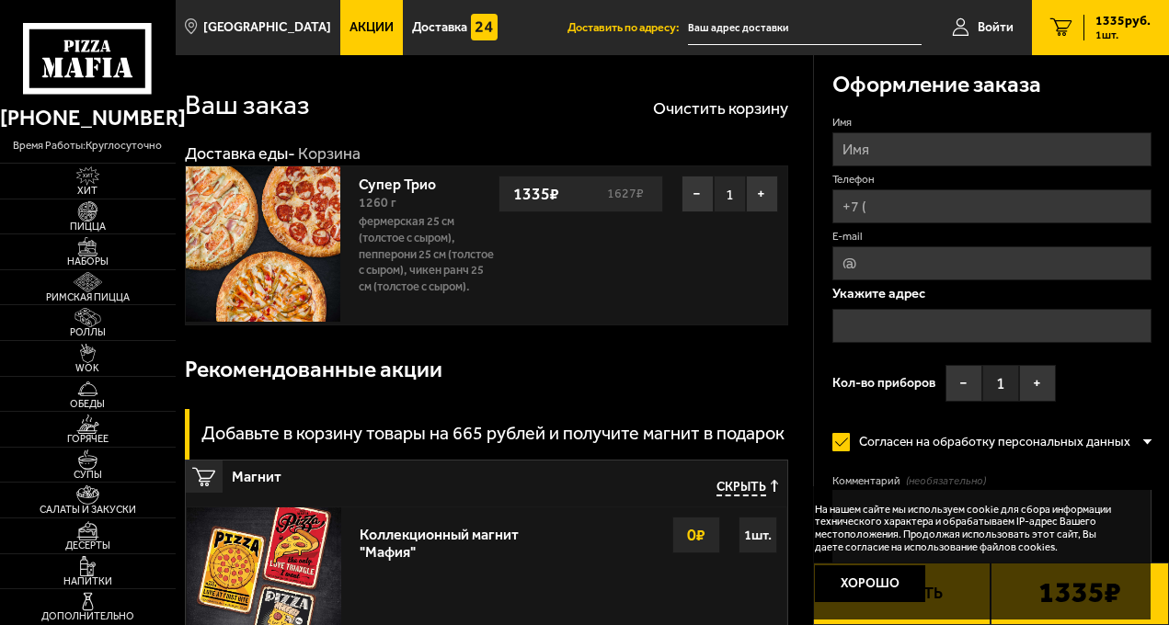
click at [918, 156] on input "Имя" at bounding box center [992, 149] width 320 height 34
click at [892, 205] on input "Телефон" at bounding box center [992, 206] width 320 height 34
click at [931, 141] on input "Имя" at bounding box center [992, 149] width 320 height 34
type input "[PERSON_NAME]"
click at [955, 204] on input "Телефон" at bounding box center [992, 206] width 320 height 34
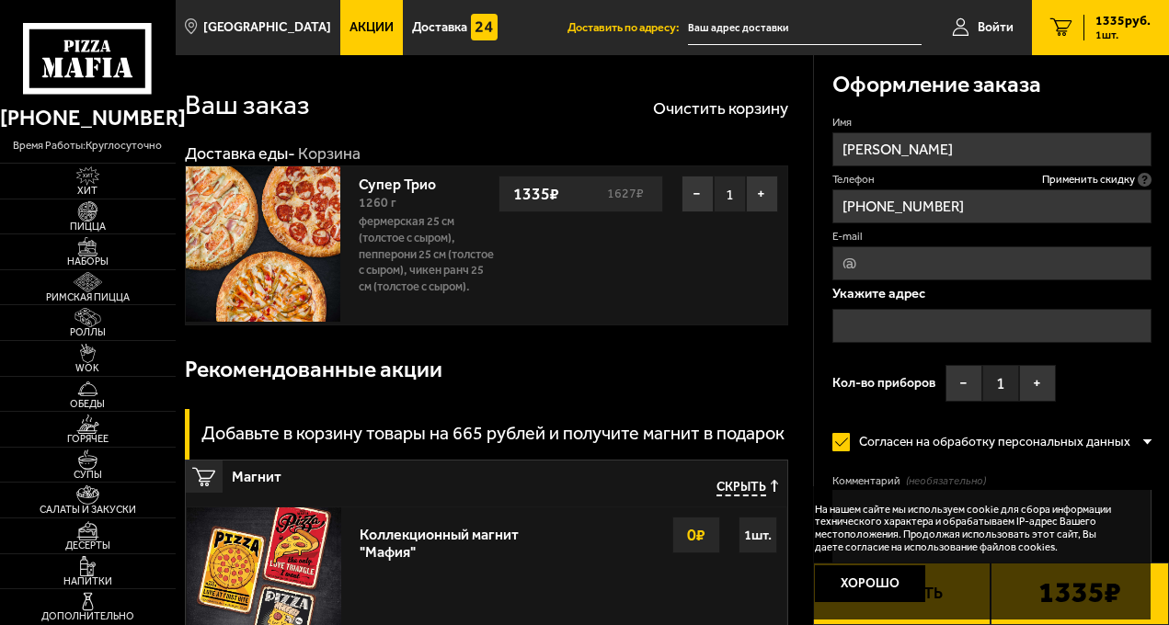
type input "[PHONE_NUMBER]"
click at [945, 267] on input "E-mail" at bounding box center [992, 263] width 320 height 34
type input "[EMAIL_ADDRESS][DOMAIN_NAME]"
click at [900, 324] on input "text" at bounding box center [992, 326] width 320 height 34
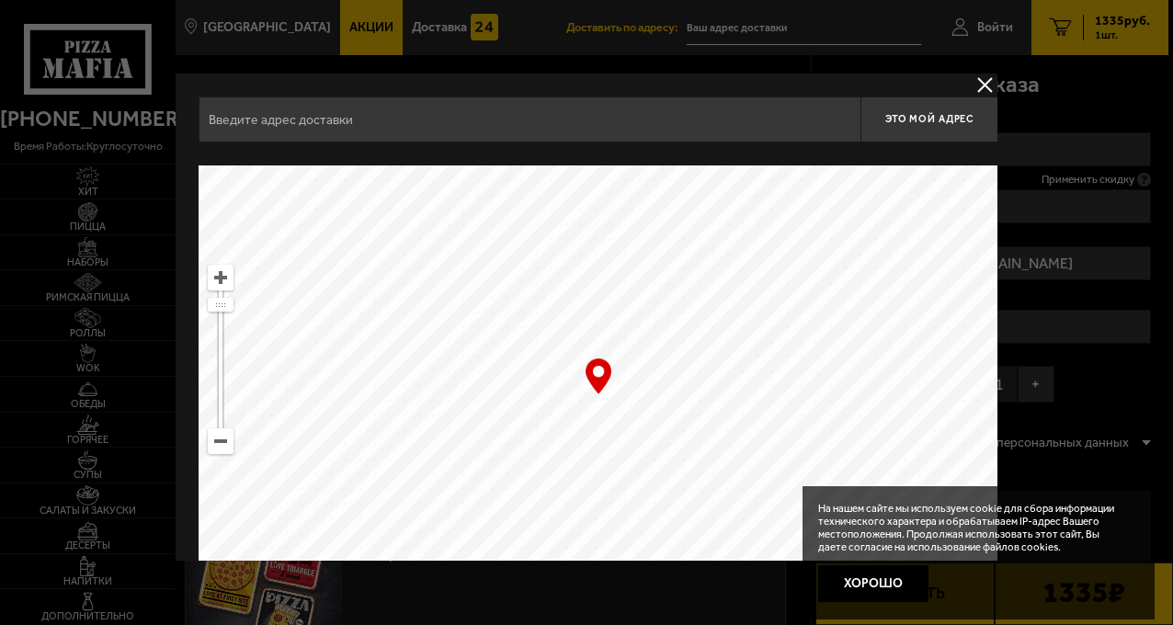
click at [515, 108] on input "text" at bounding box center [530, 120] width 662 height 46
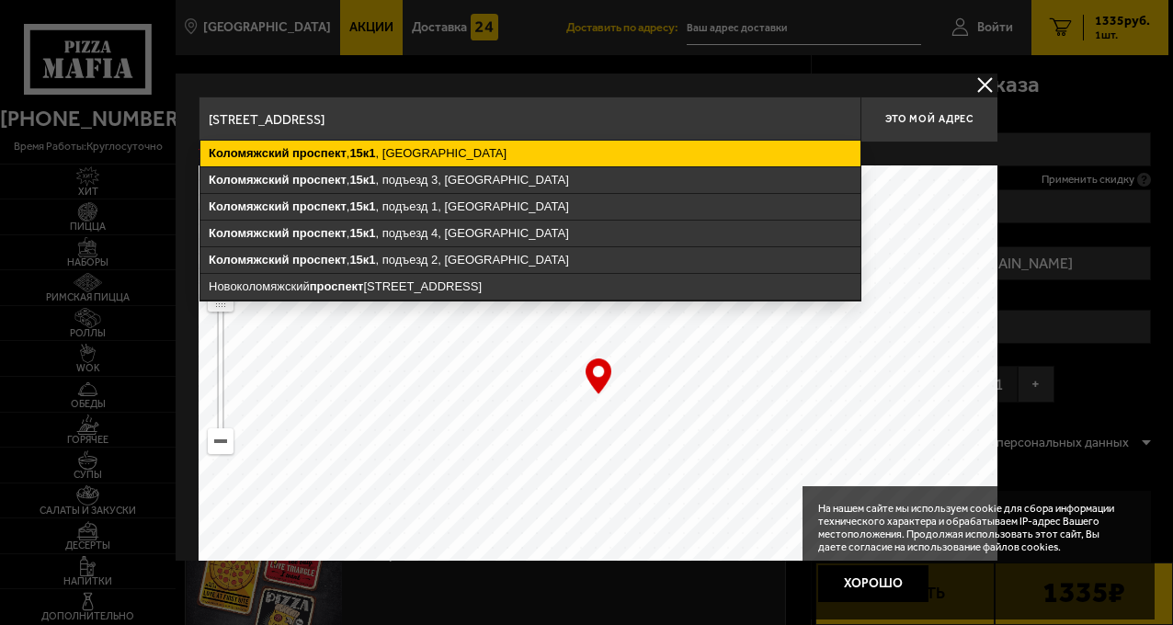
click at [455, 148] on ymaps "[STREET_ADDRESS]" at bounding box center [530, 154] width 660 height 26
type input "[STREET_ADDRESS]"
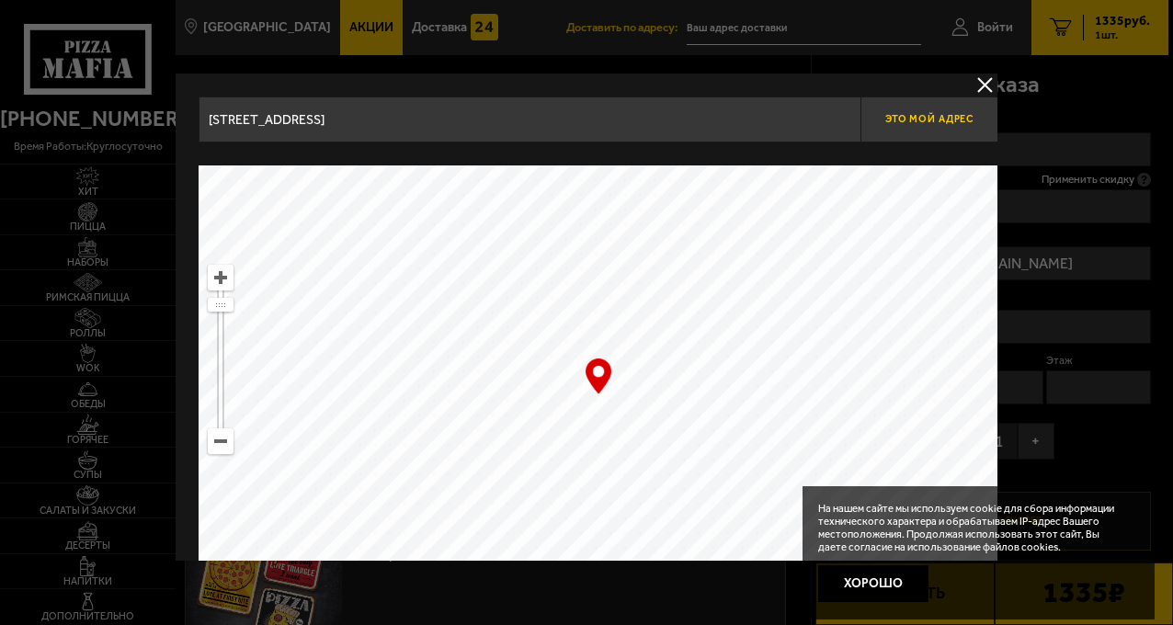
click at [945, 110] on button "Это мой адрес" at bounding box center [930, 120] width 138 height 46
type input "[STREET_ADDRESS]"
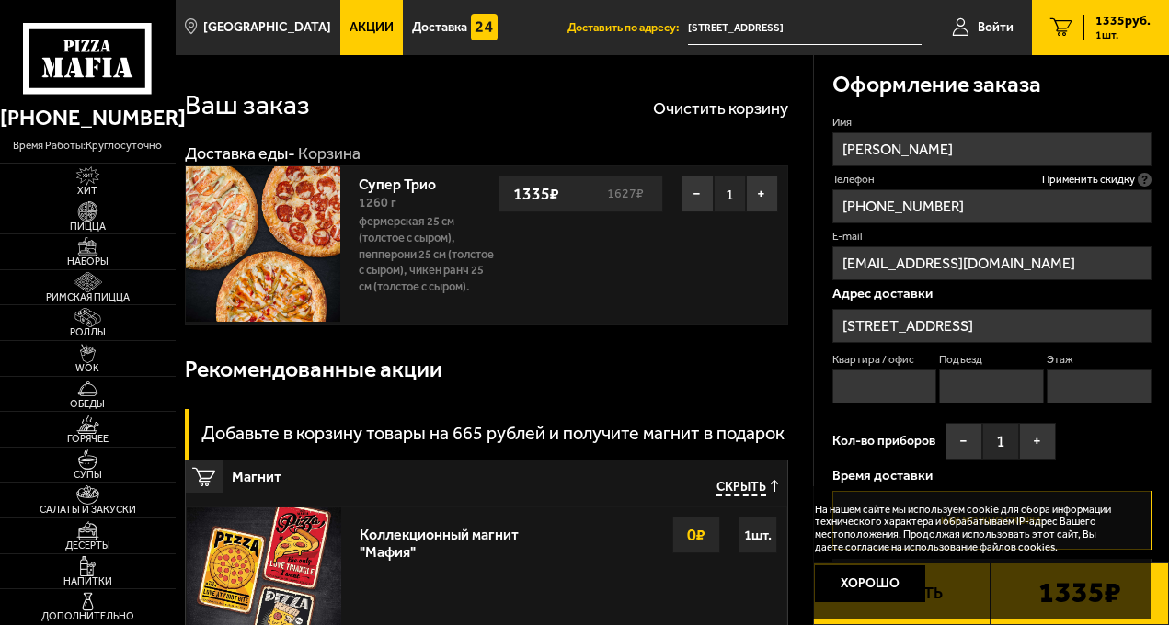
scroll to position [69, 0]
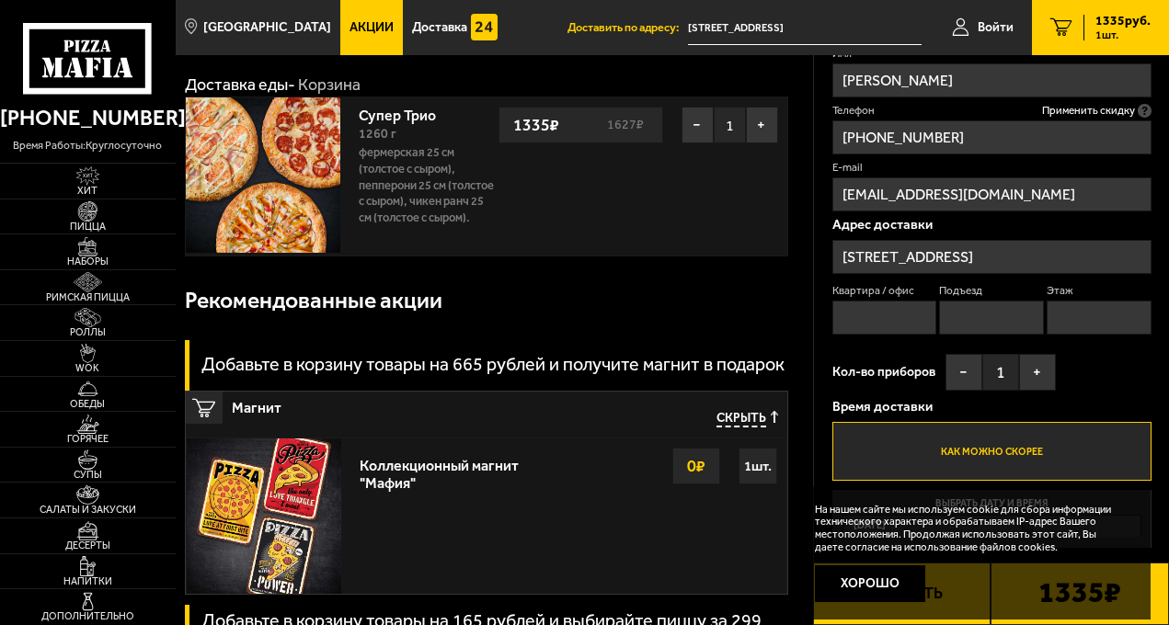
click at [893, 304] on input "Квартира / офис" at bounding box center [884, 318] width 105 height 34
type input "352"
click at [963, 310] on input "Подъезд" at bounding box center [991, 318] width 105 height 34
type input "2"
click at [1077, 323] on input "Этаж" at bounding box center [1098, 318] width 105 height 34
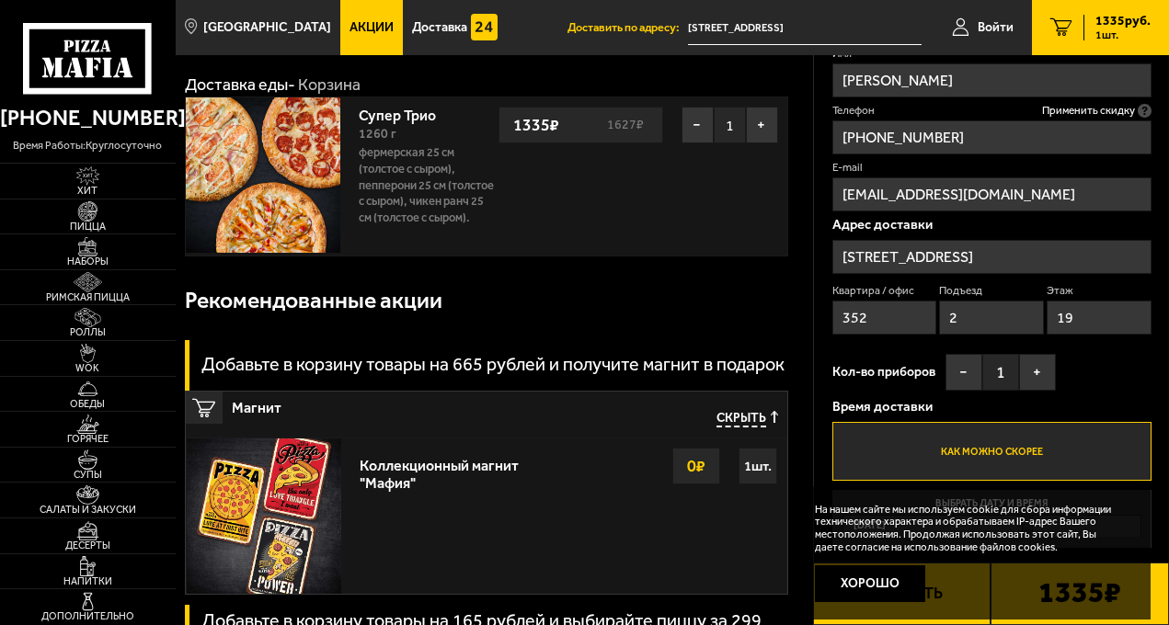
scroll to position [138, 0]
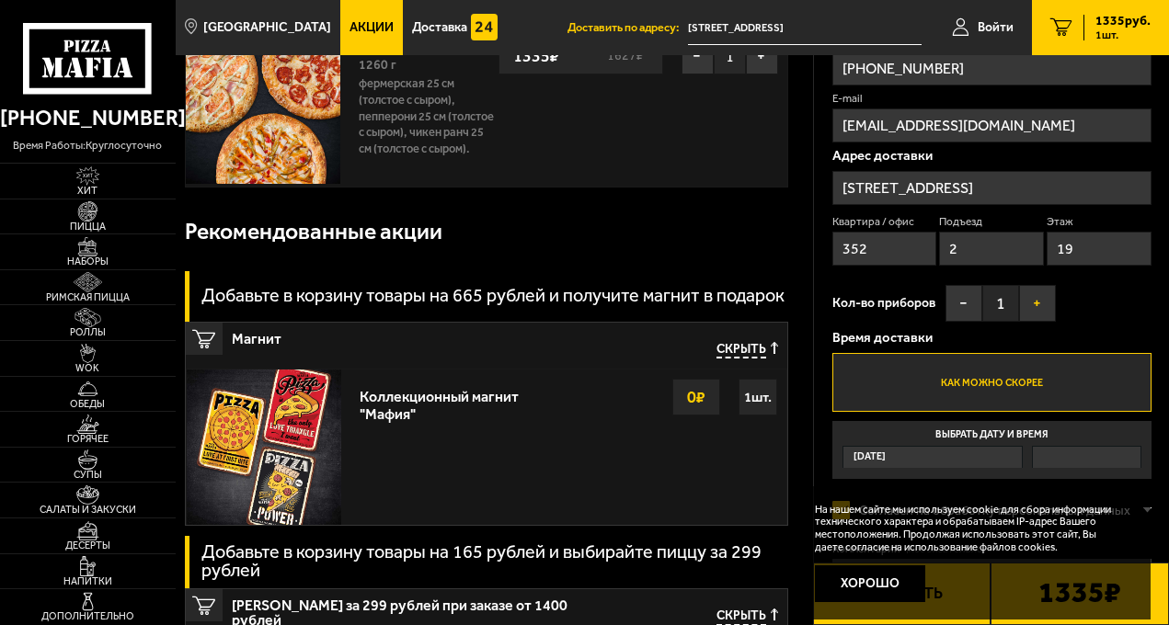
type input "19"
click at [1034, 303] on button "+" at bounding box center [1037, 303] width 37 height 37
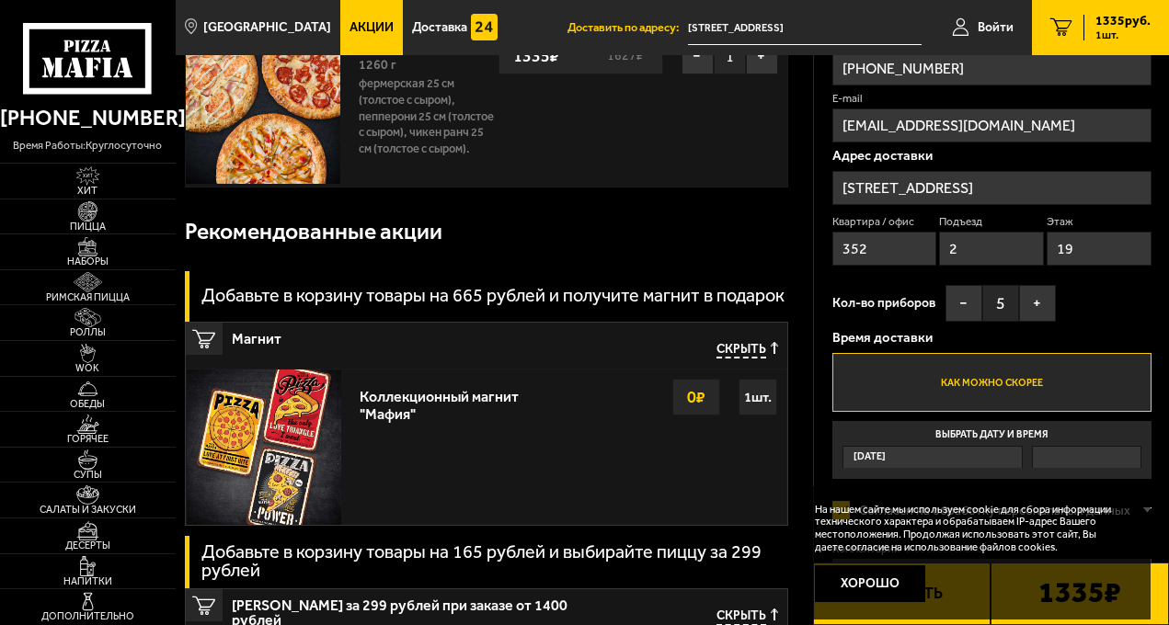
scroll to position [207, 0]
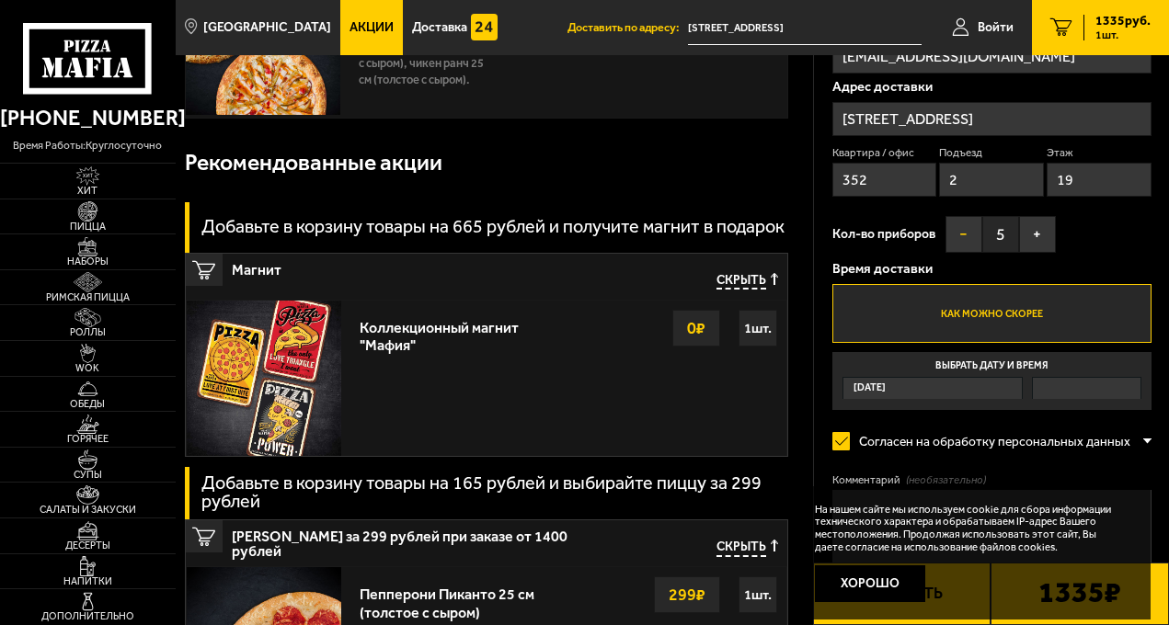
drag, startPoint x: 970, startPoint y: 235, endPoint x: 970, endPoint y: 250, distance: 14.7
click at [969, 235] on button "−" at bounding box center [963, 234] width 37 height 37
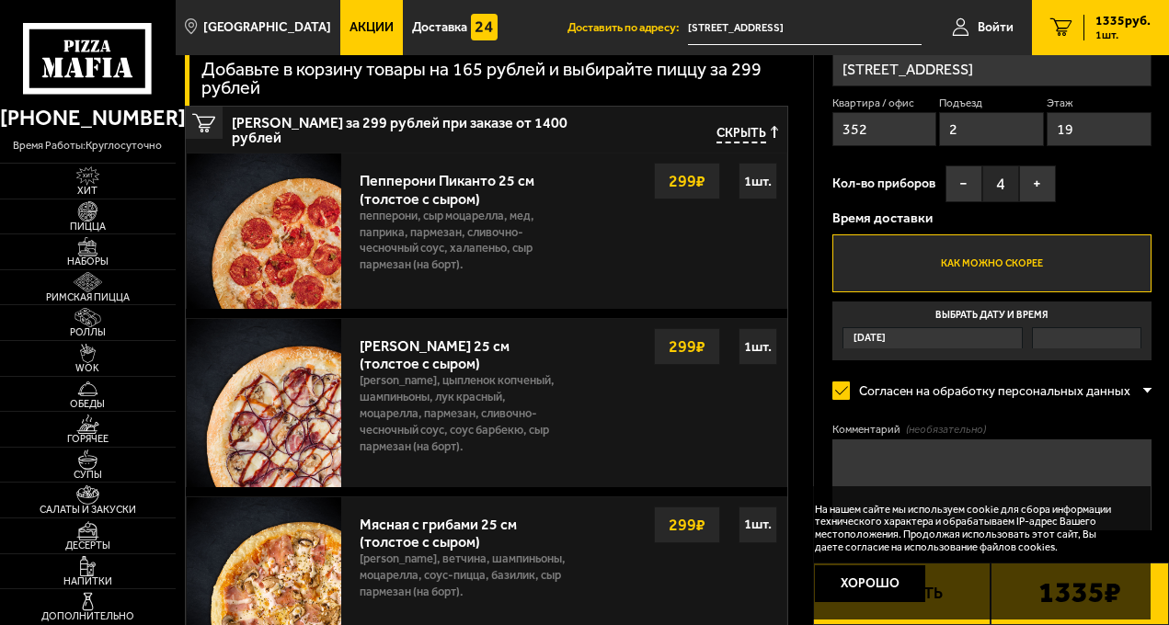
scroll to position [758, 0]
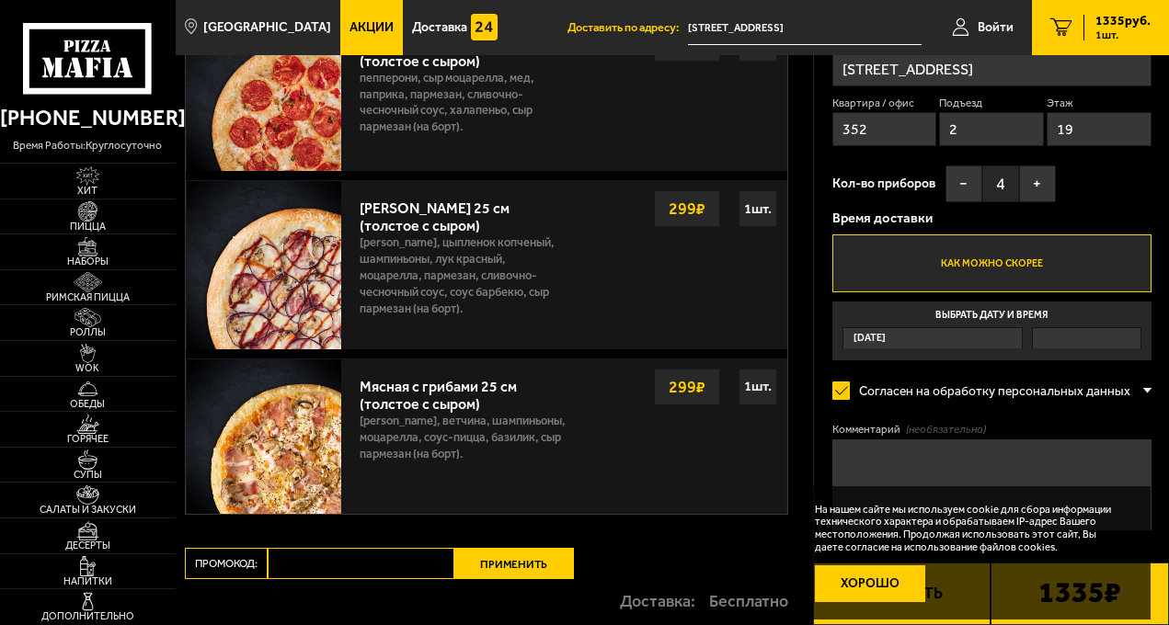
click at [890, 585] on button "Хорошо" at bounding box center [869, 583] width 109 height 37
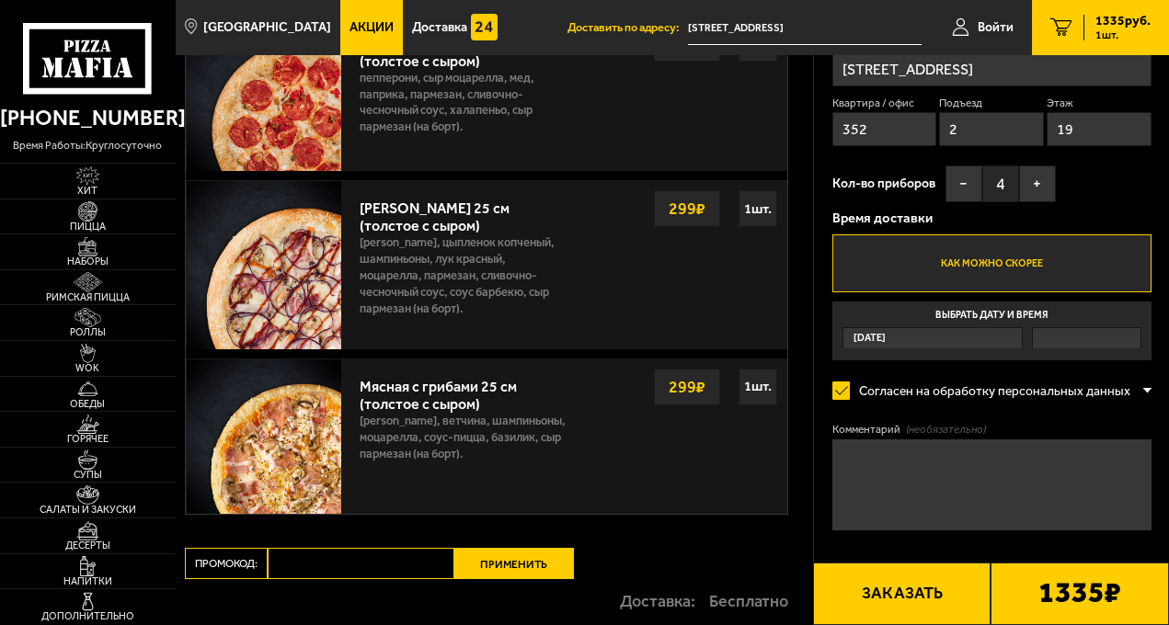
click at [948, 453] on textarea "Комментарий (необязательно)" at bounding box center [992, 484] width 320 height 91
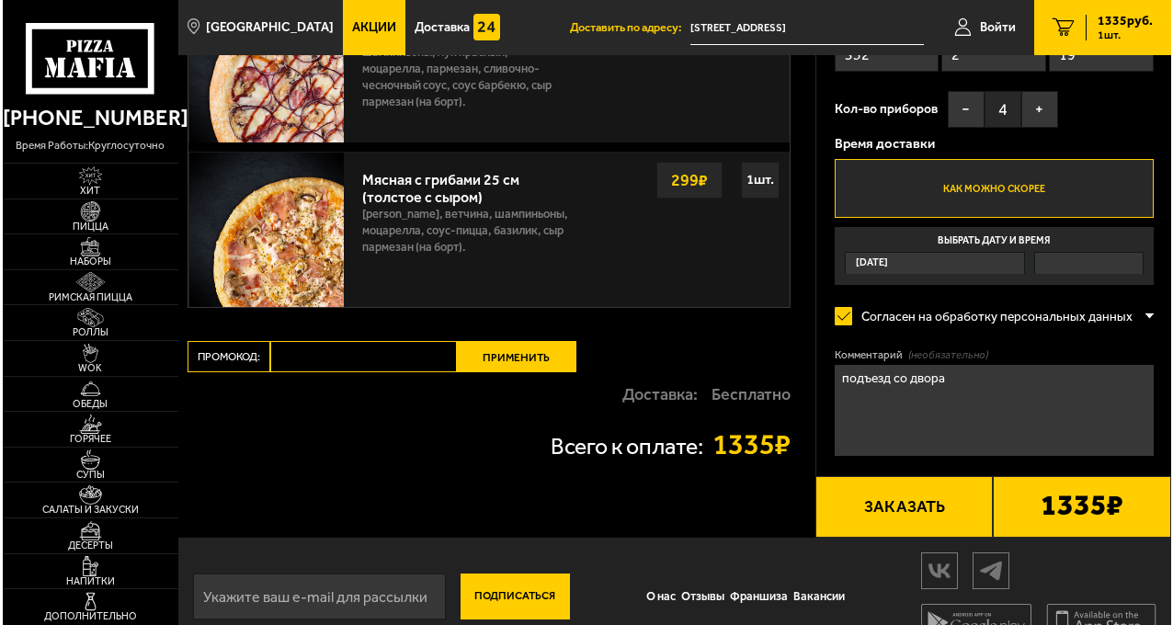
scroll to position [896, 0]
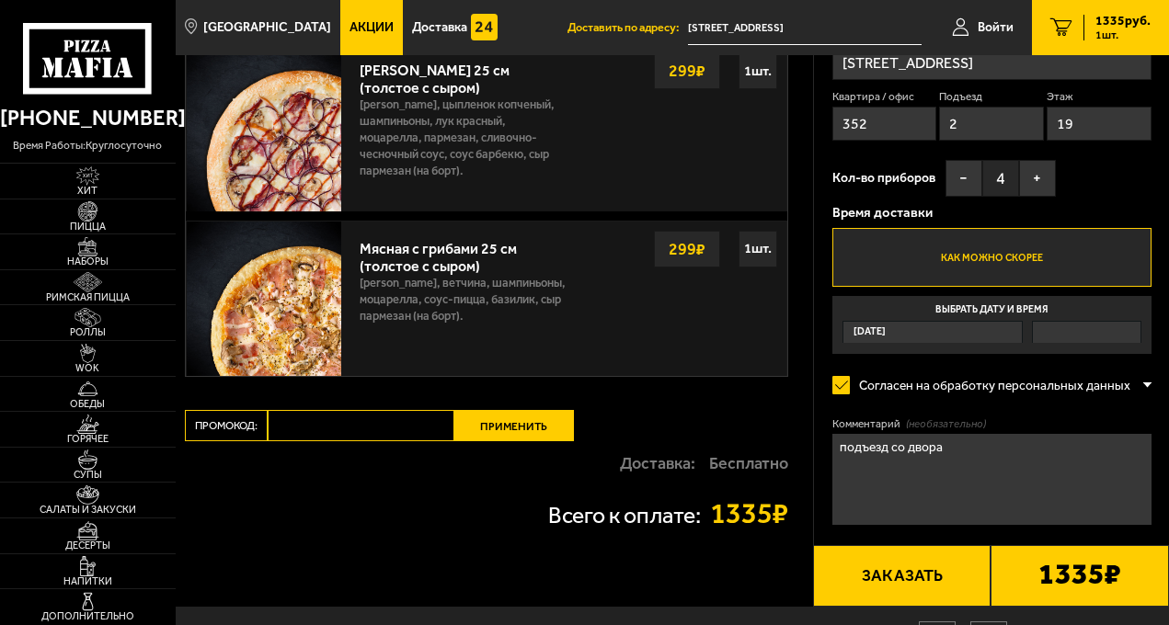
type textarea "подъезд со двора"
click at [913, 591] on button "Заказать" at bounding box center [902, 576] width 178 height 63
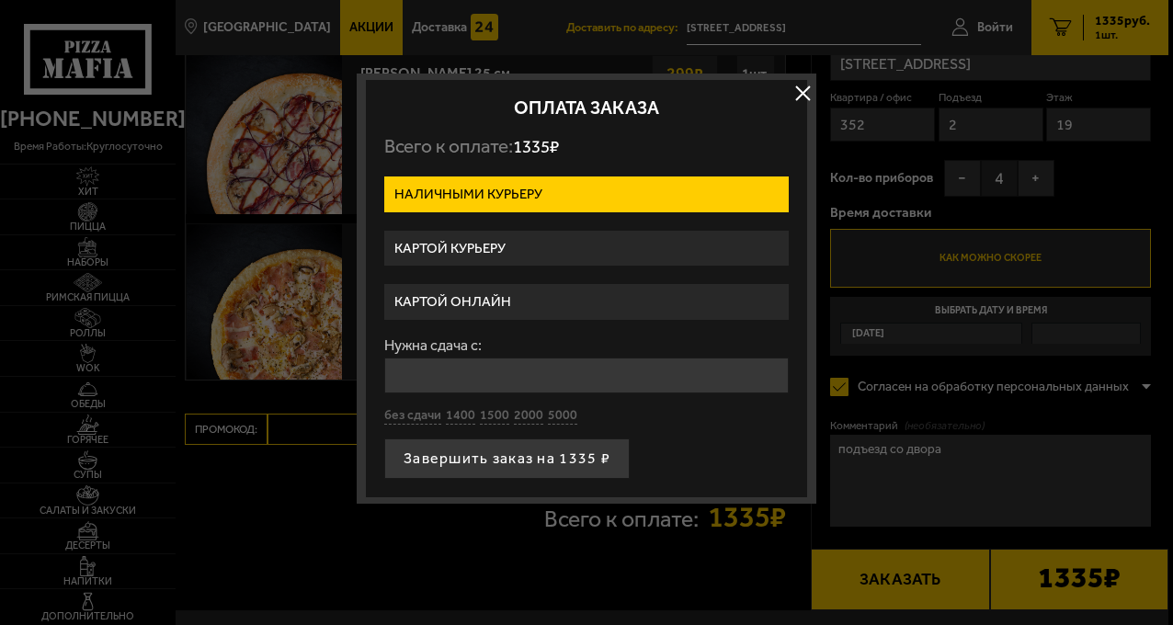
click at [439, 240] on label "Картой курьеру" at bounding box center [586, 249] width 405 height 36
click at [0, 0] on input "Картой курьеру" at bounding box center [0, 0] width 0 height 0
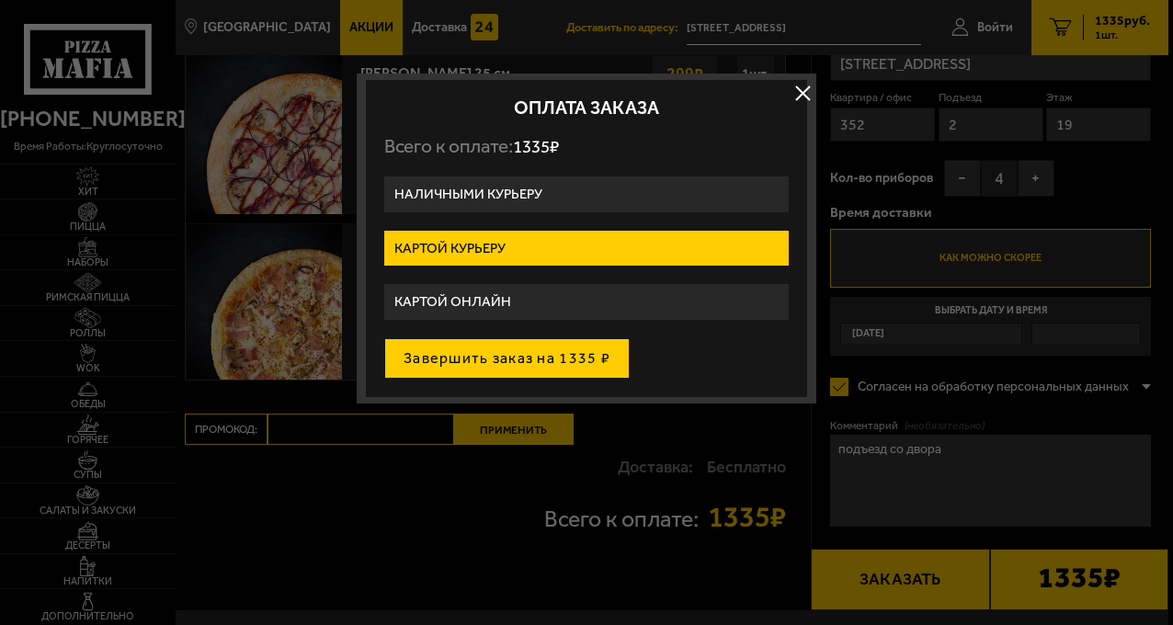
click at [494, 360] on button "Завершить заказ на 1335 ₽" at bounding box center [506, 358] width 245 height 40
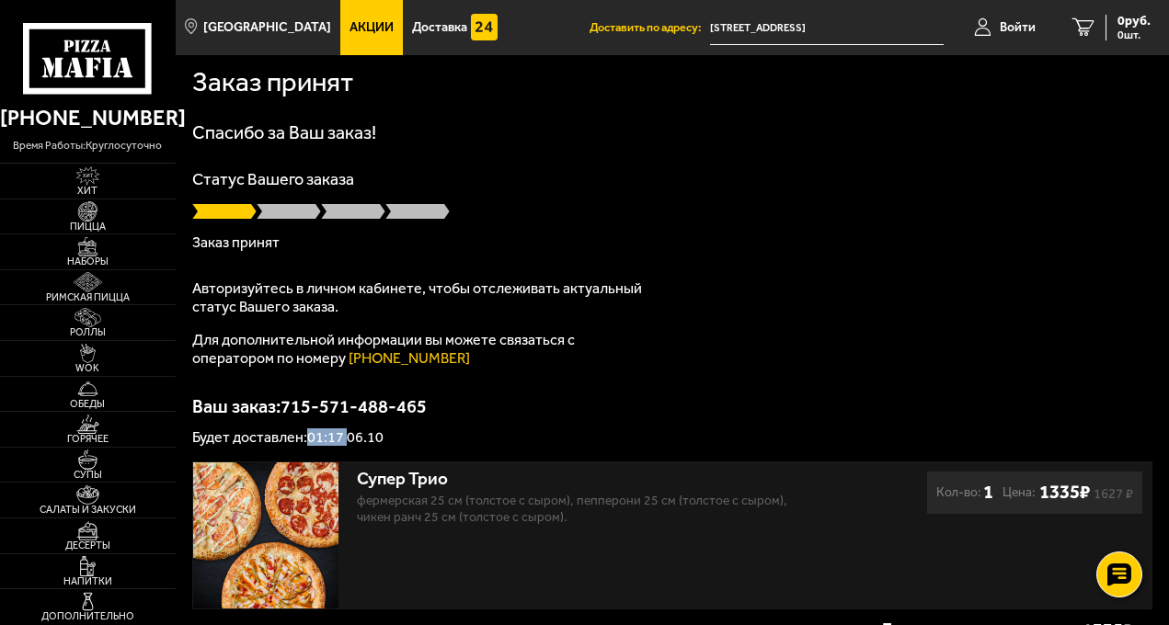
drag, startPoint x: 311, startPoint y: 438, endPoint x: 351, endPoint y: 441, distance: 40.6
click at [351, 441] on p "Будет доставлен: 01:17 06.10" at bounding box center [672, 437] width 961 height 15
click at [444, 405] on p "Ваш заказ: 715-571-488-465" at bounding box center [672, 406] width 961 height 18
